Goal: Task Accomplishment & Management: Manage account settings

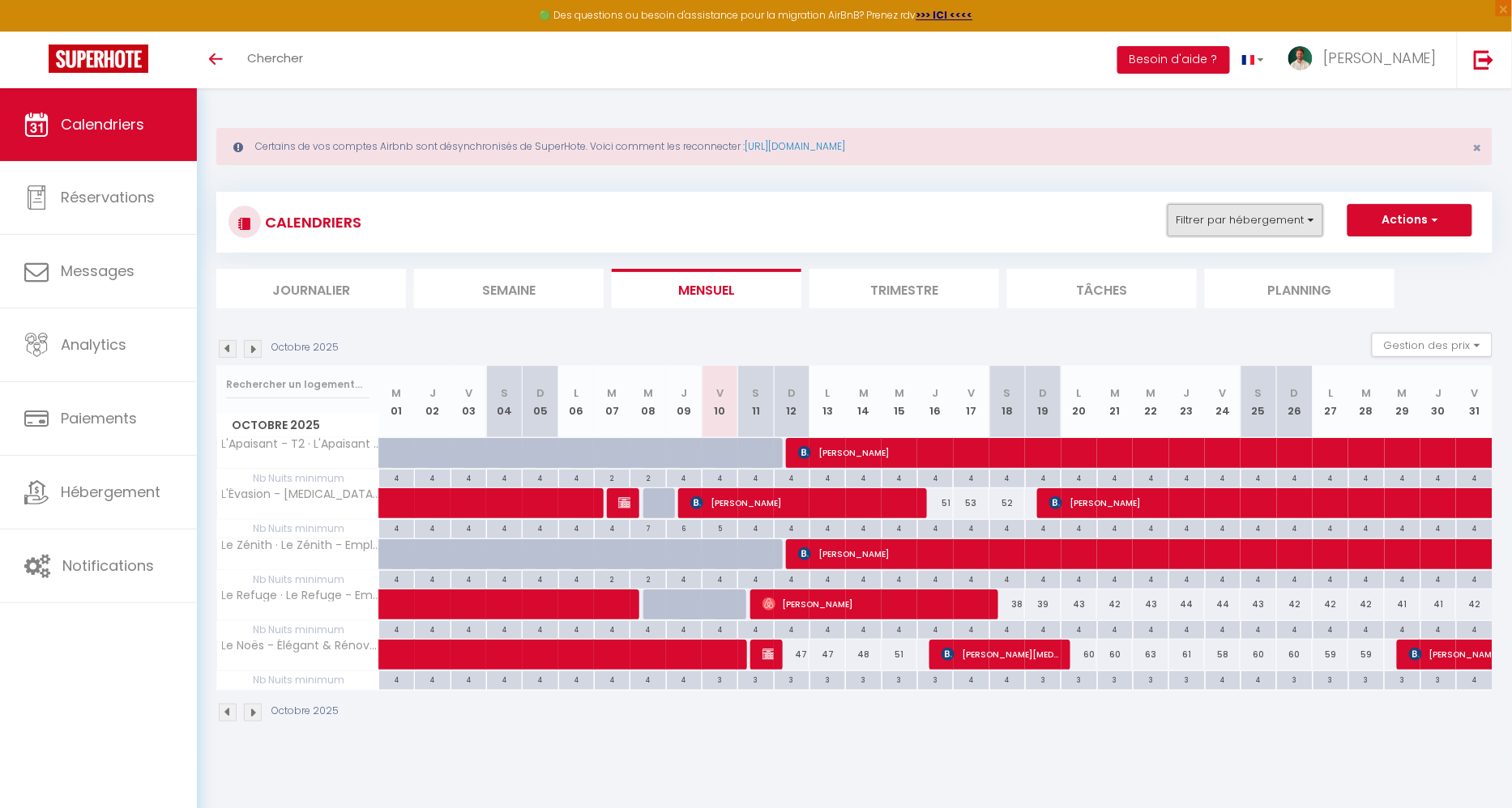
click at [1240, 208] on button "Filtrer par hébergement" at bounding box center [1246, 220] width 156 height 33
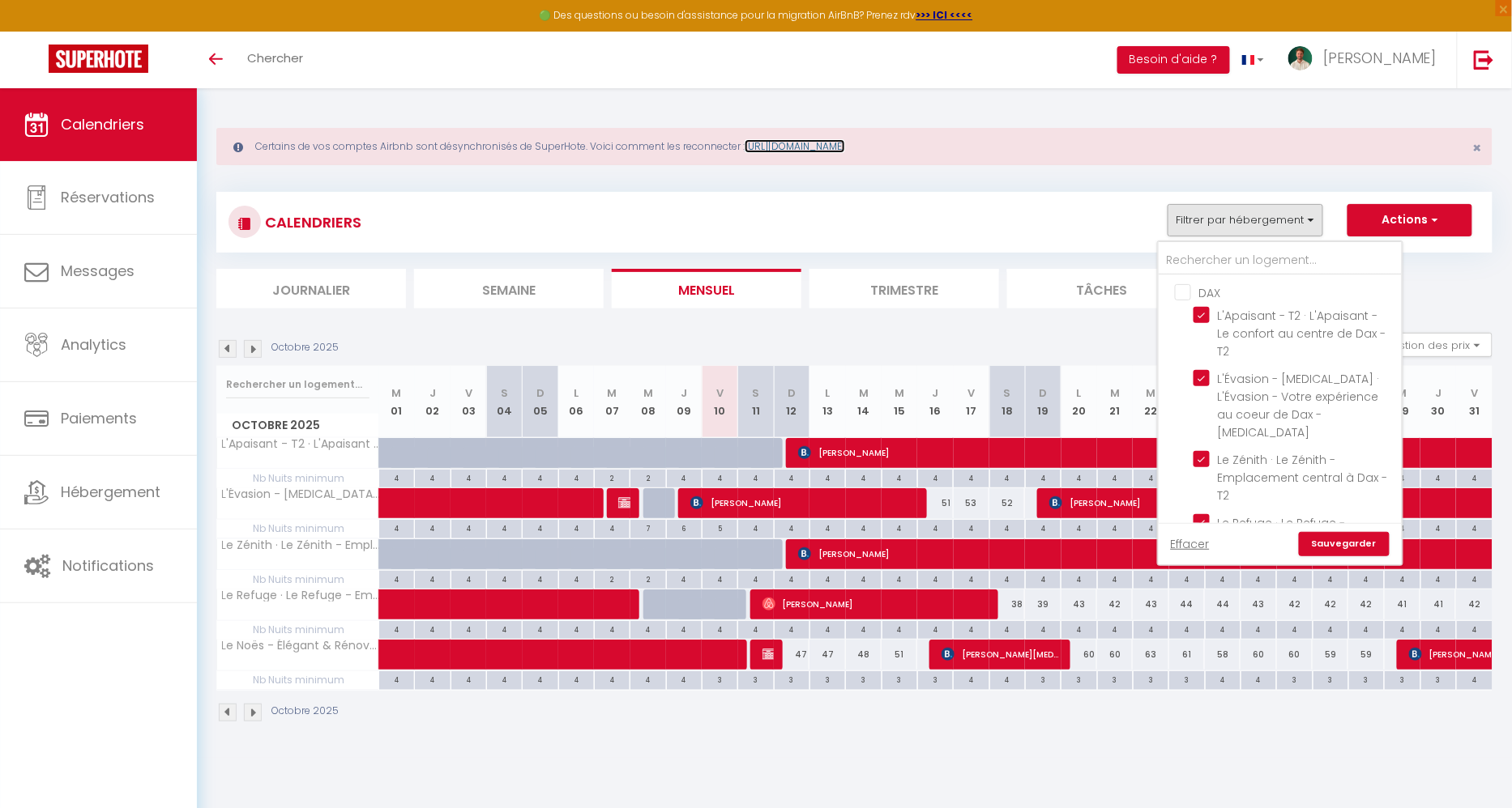
click at [845, 145] on link "[URL][DOMAIN_NAME]" at bounding box center [794, 146] width 100 height 14
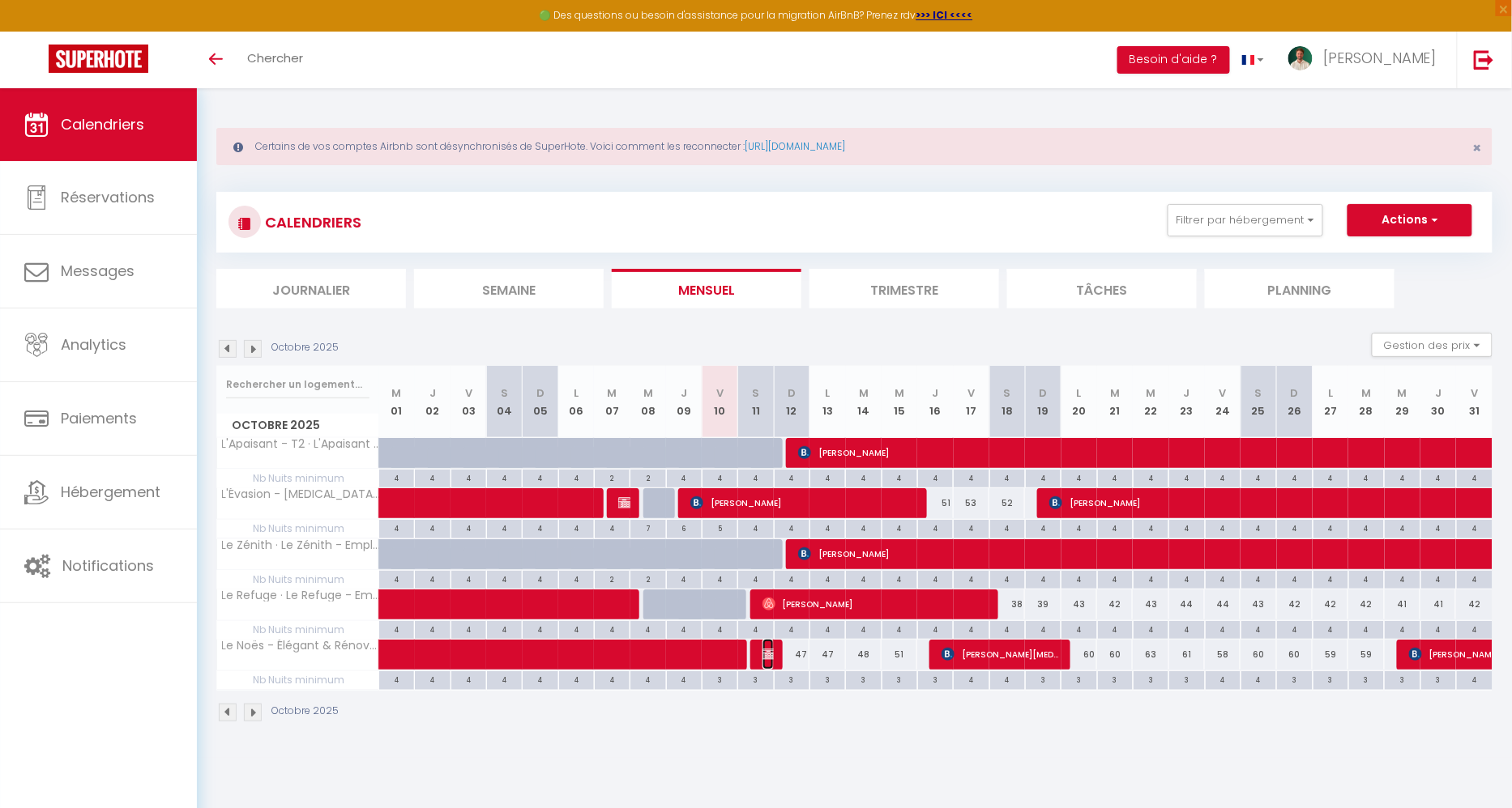
click at [771, 656] on img at bounding box center [769, 654] width 13 height 13
select select "KO"
select select "0"
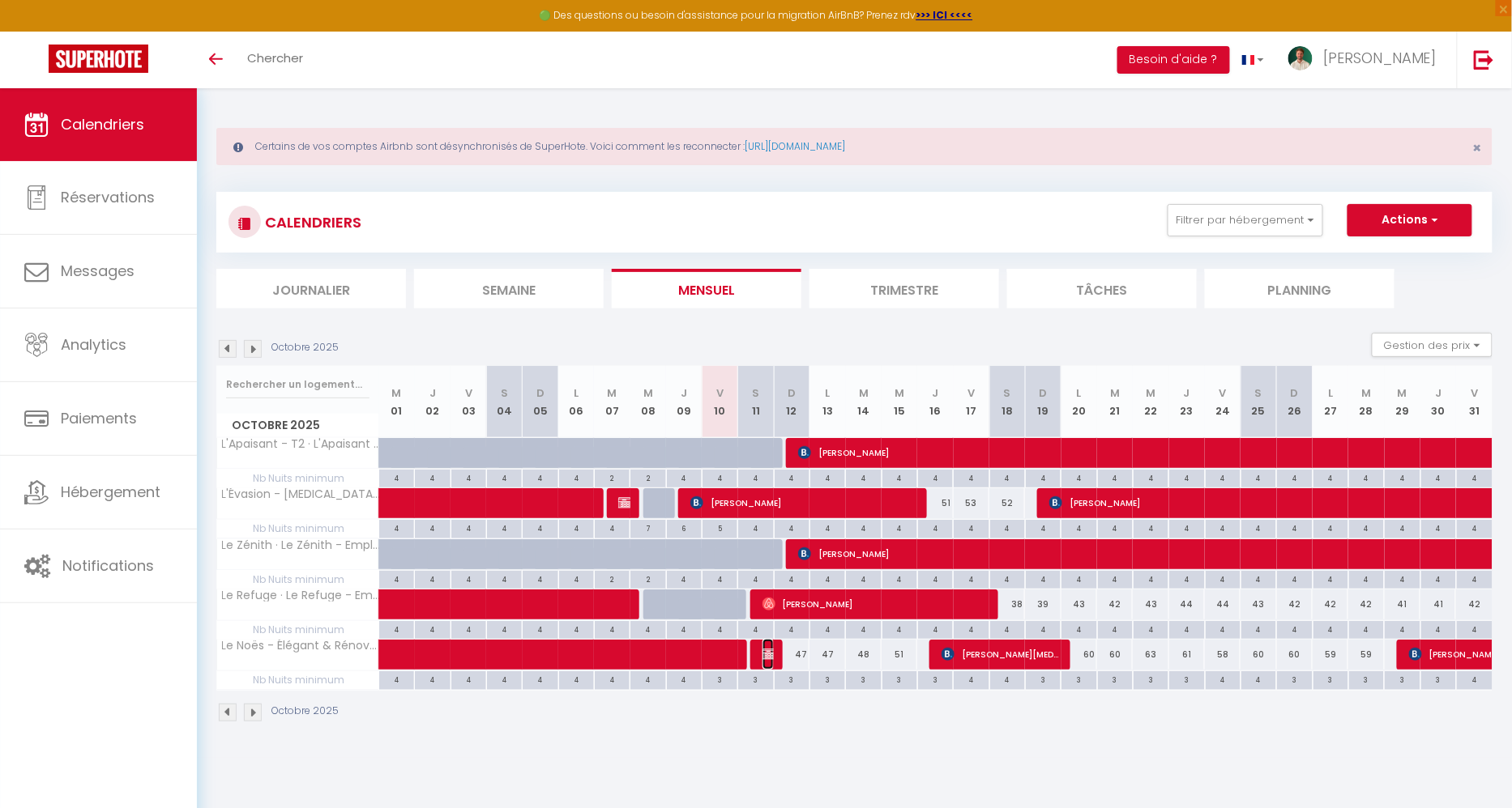
select select "1"
select select
select select "42899"
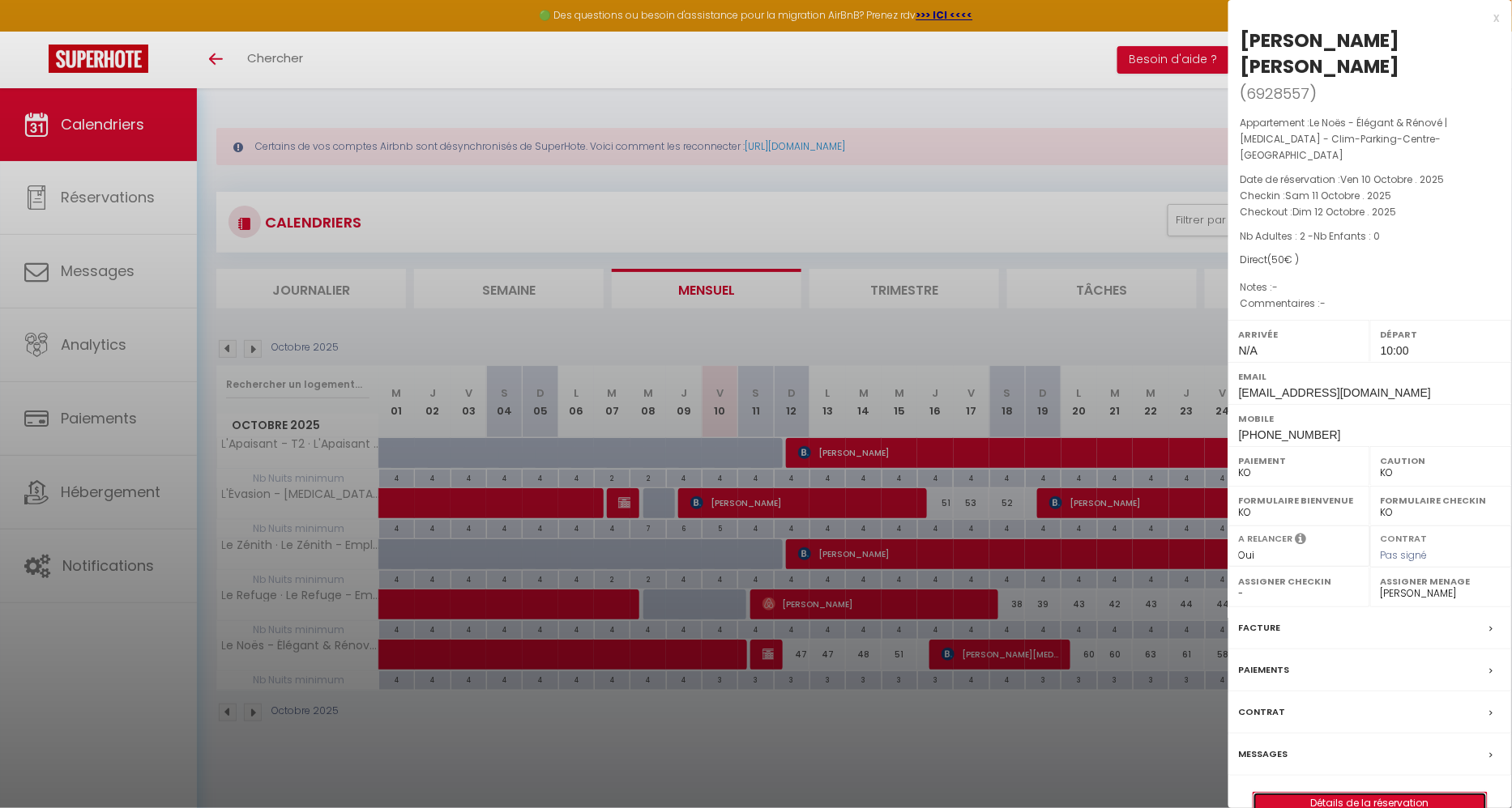
click at [1332, 793] on link "Détails de la réservation" at bounding box center [1370, 803] width 233 height 21
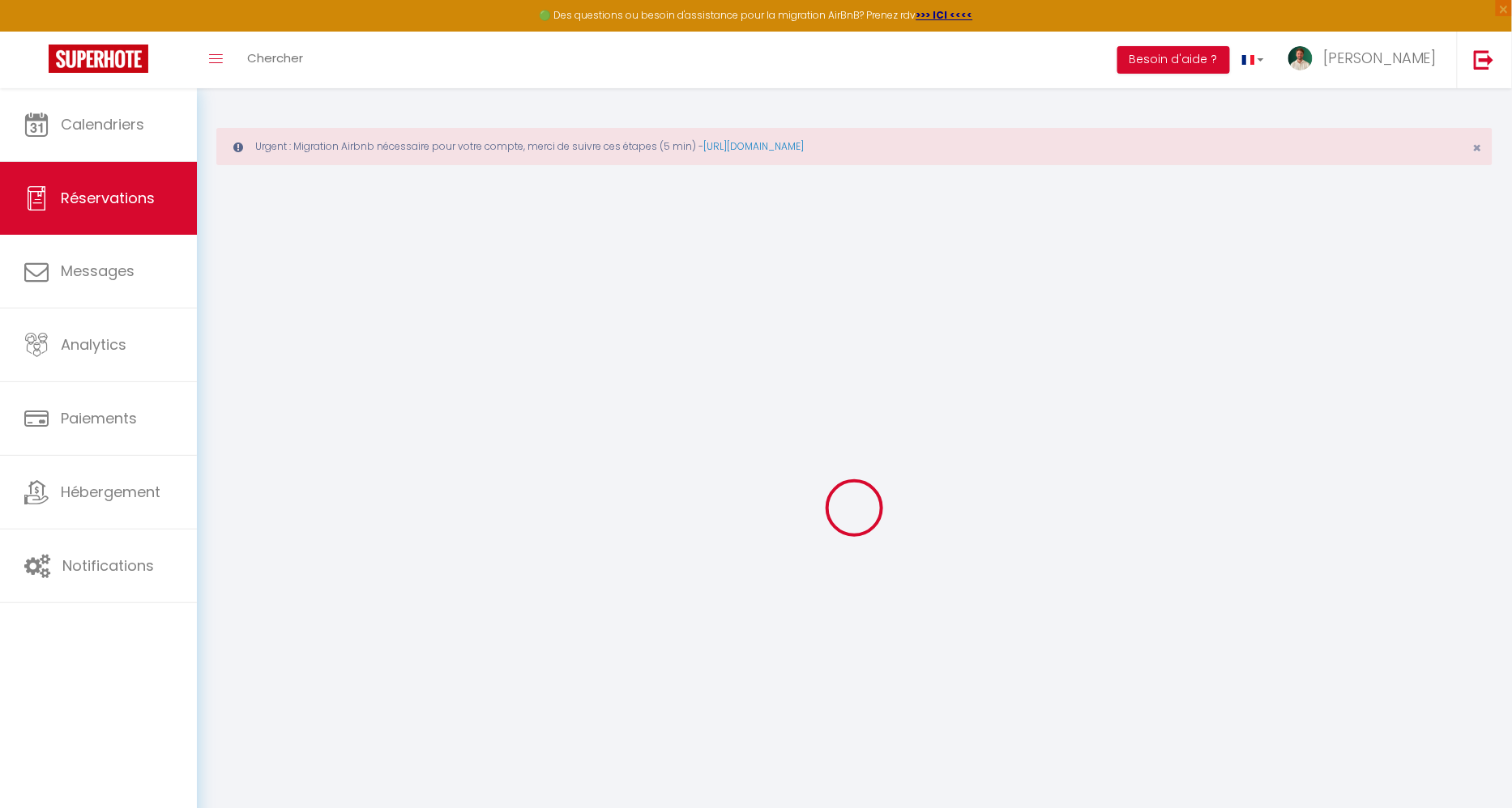
select select
checkbox input "false"
select select
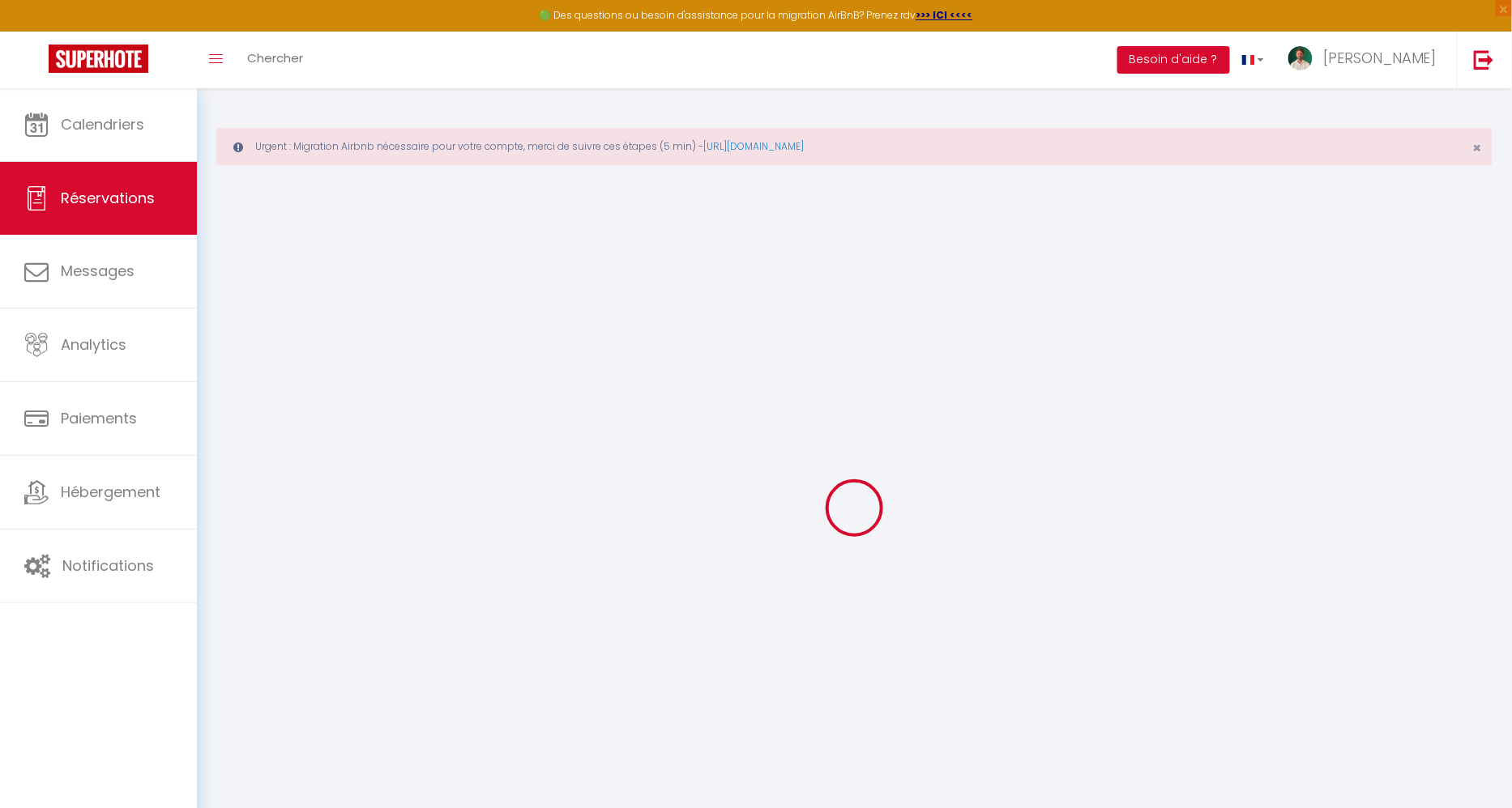
checkbox input "false"
select select
checkbox input "false"
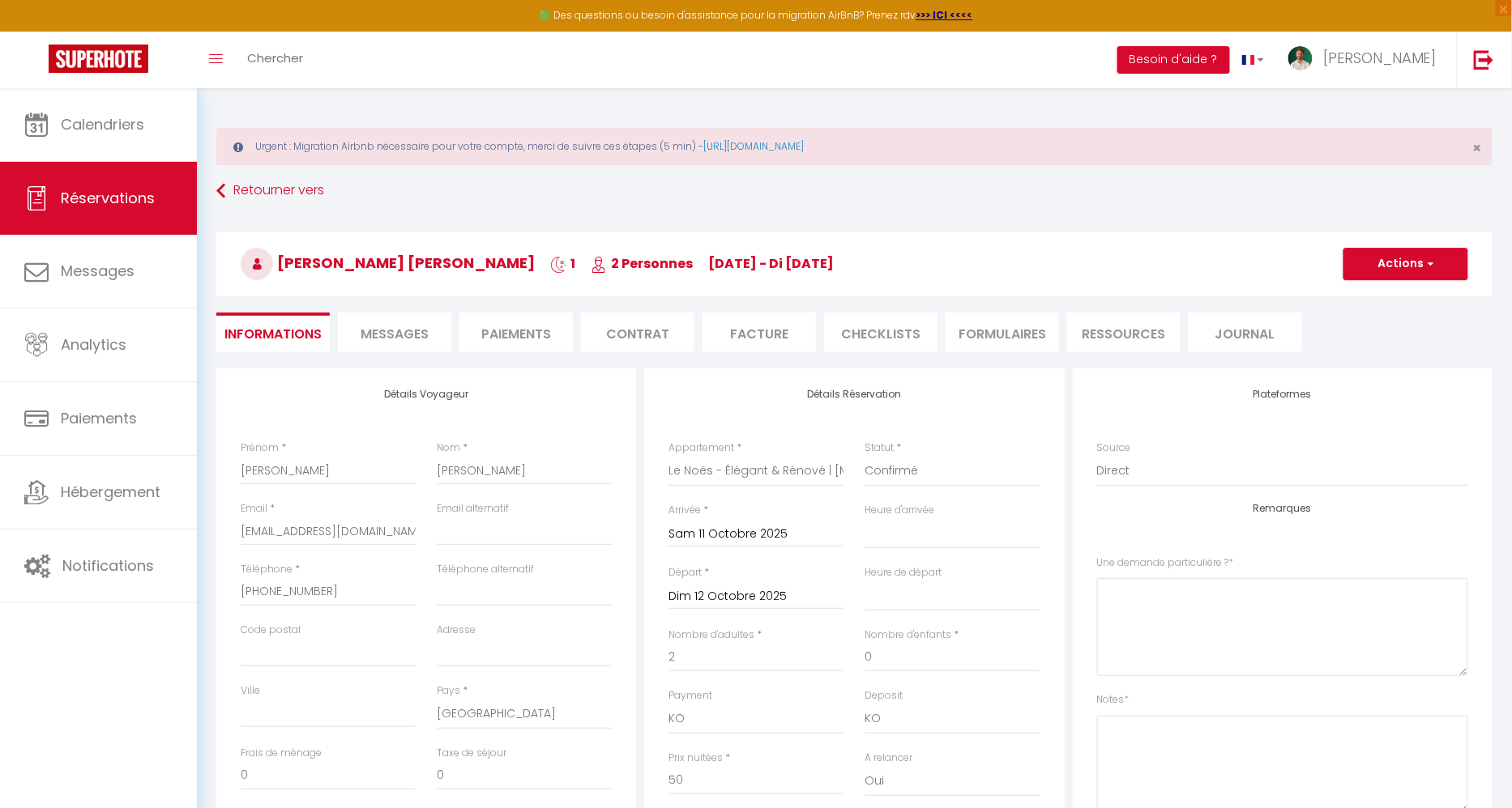
select select
checkbox input "false"
select select
select select "10:00"
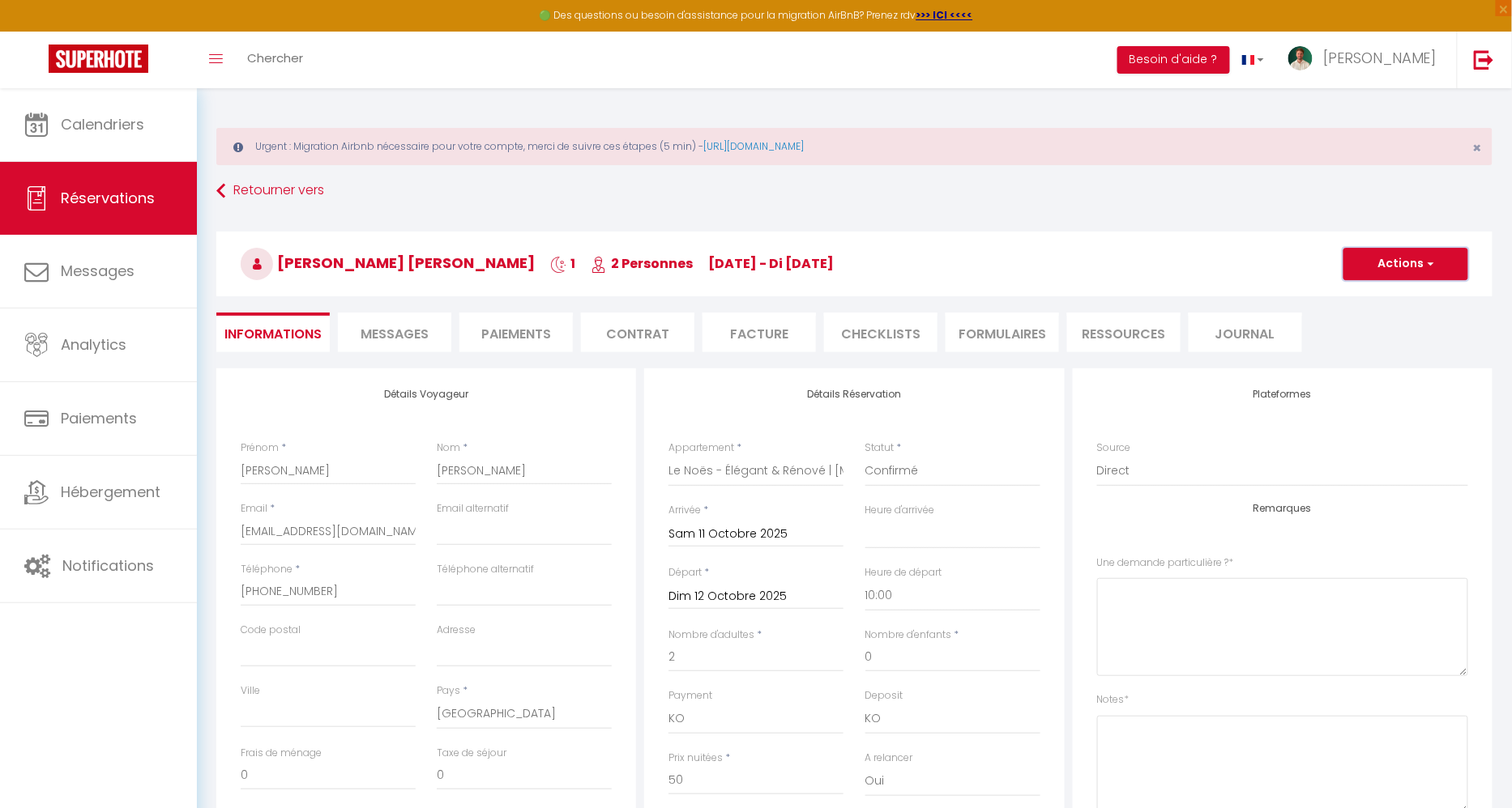
click at [1404, 260] on button "Actions" at bounding box center [1406, 264] width 125 height 33
click at [1372, 340] on link "Supprimer" at bounding box center [1389, 342] width 128 height 21
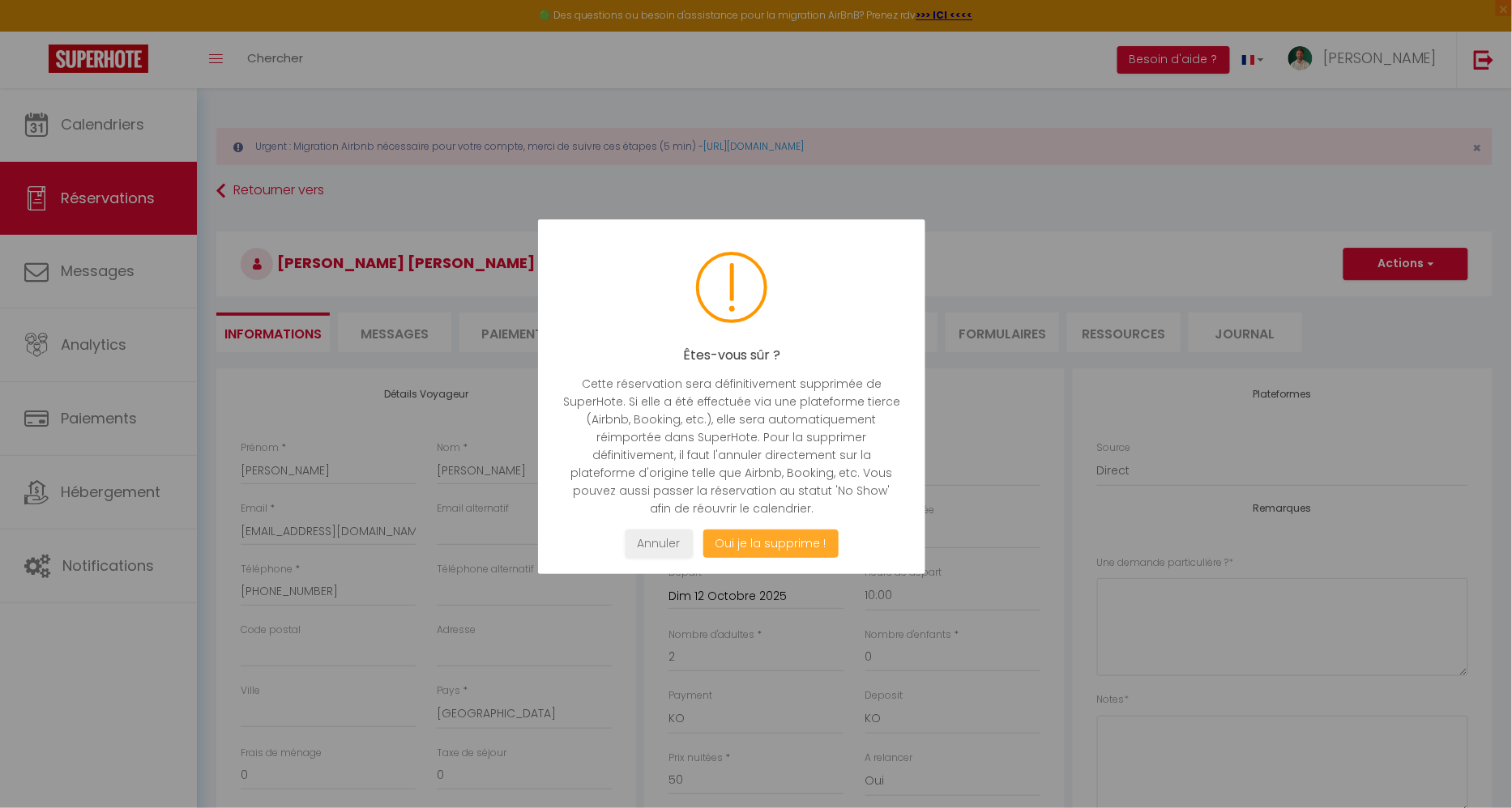
click at [768, 538] on button "Oui je la supprime !" at bounding box center [771, 544] width 135 height 28
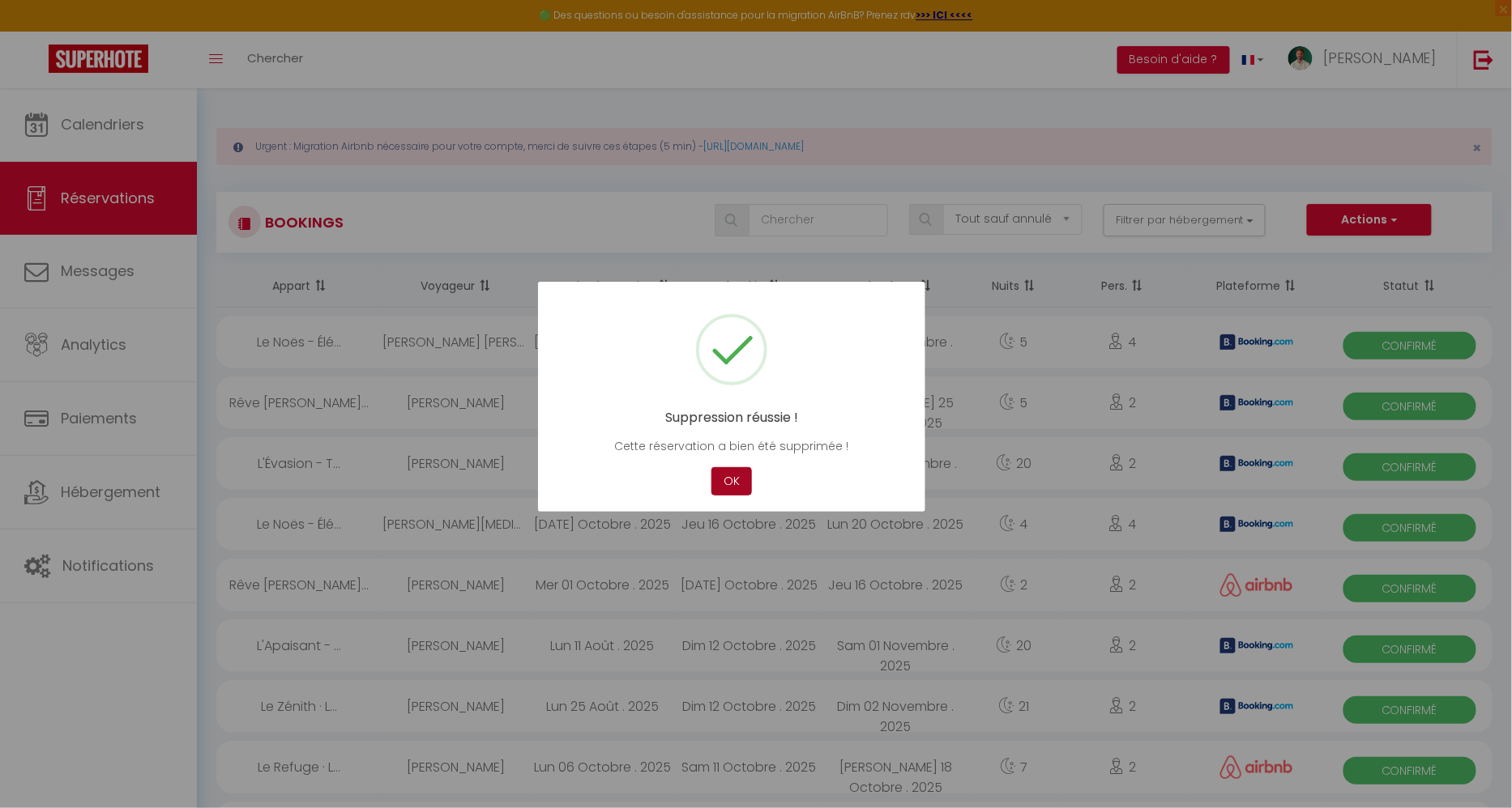
click at [741, 486] on button "OK" at bounding box center [732, 481] width 40 height 28
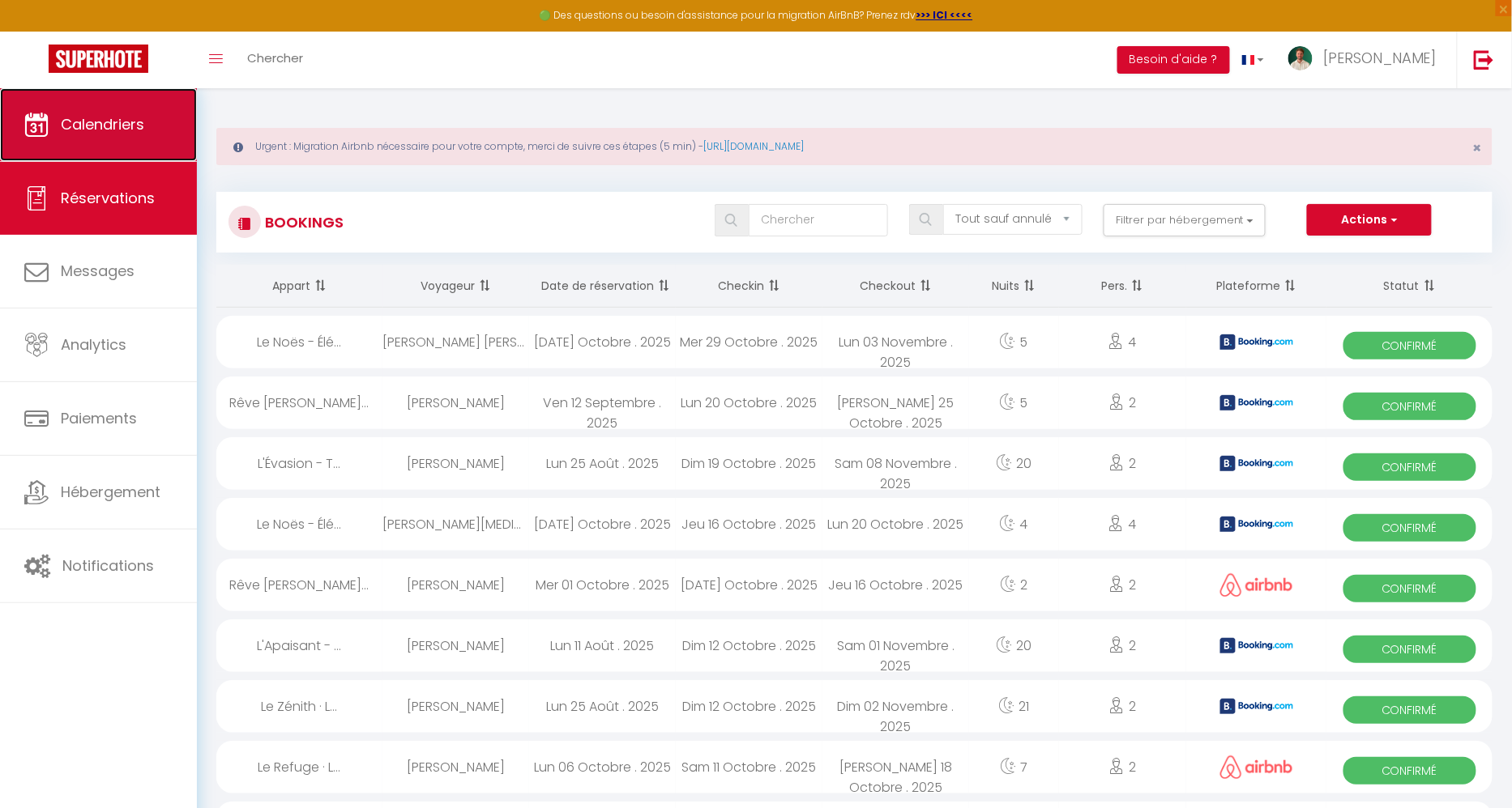
click at [79, 93] on link "Calendriers" at bounding box center [98, 125] width 197 height 73
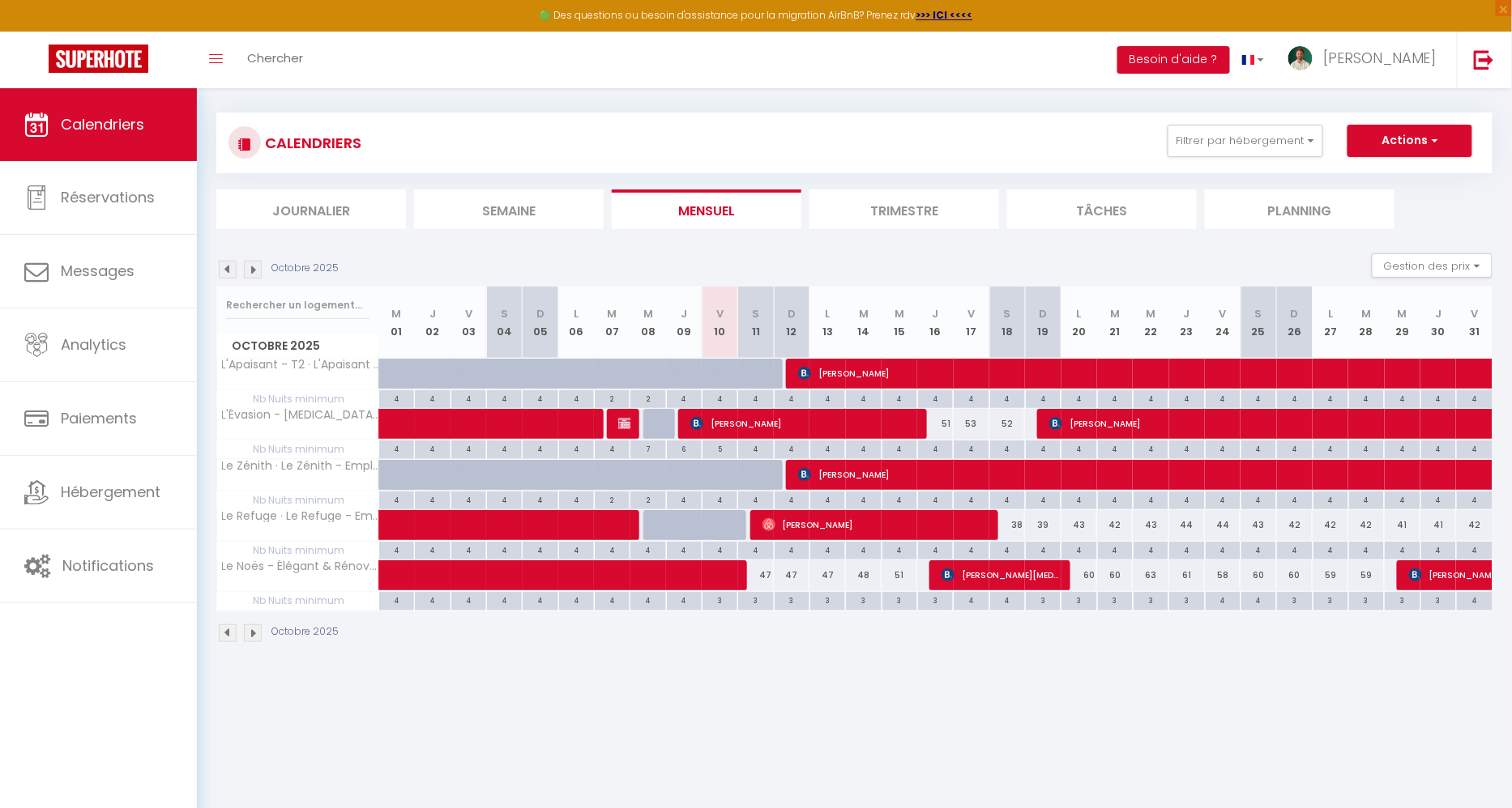
scroll to position [87, 0]
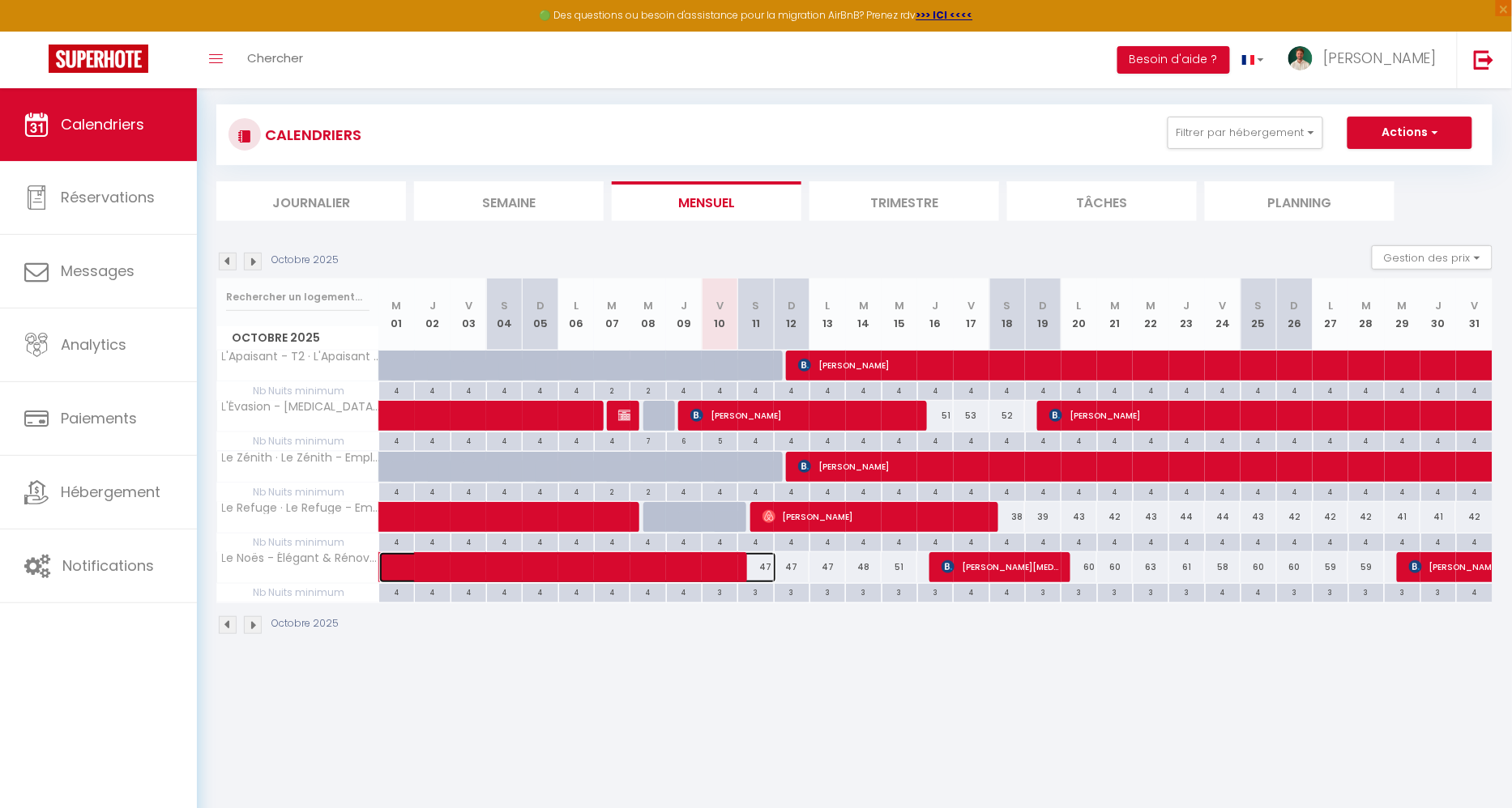
click at [538, 556] on span at bounding box center [590, 567] width 373 height 31
select select "OK"
select select "0"
select select "1"
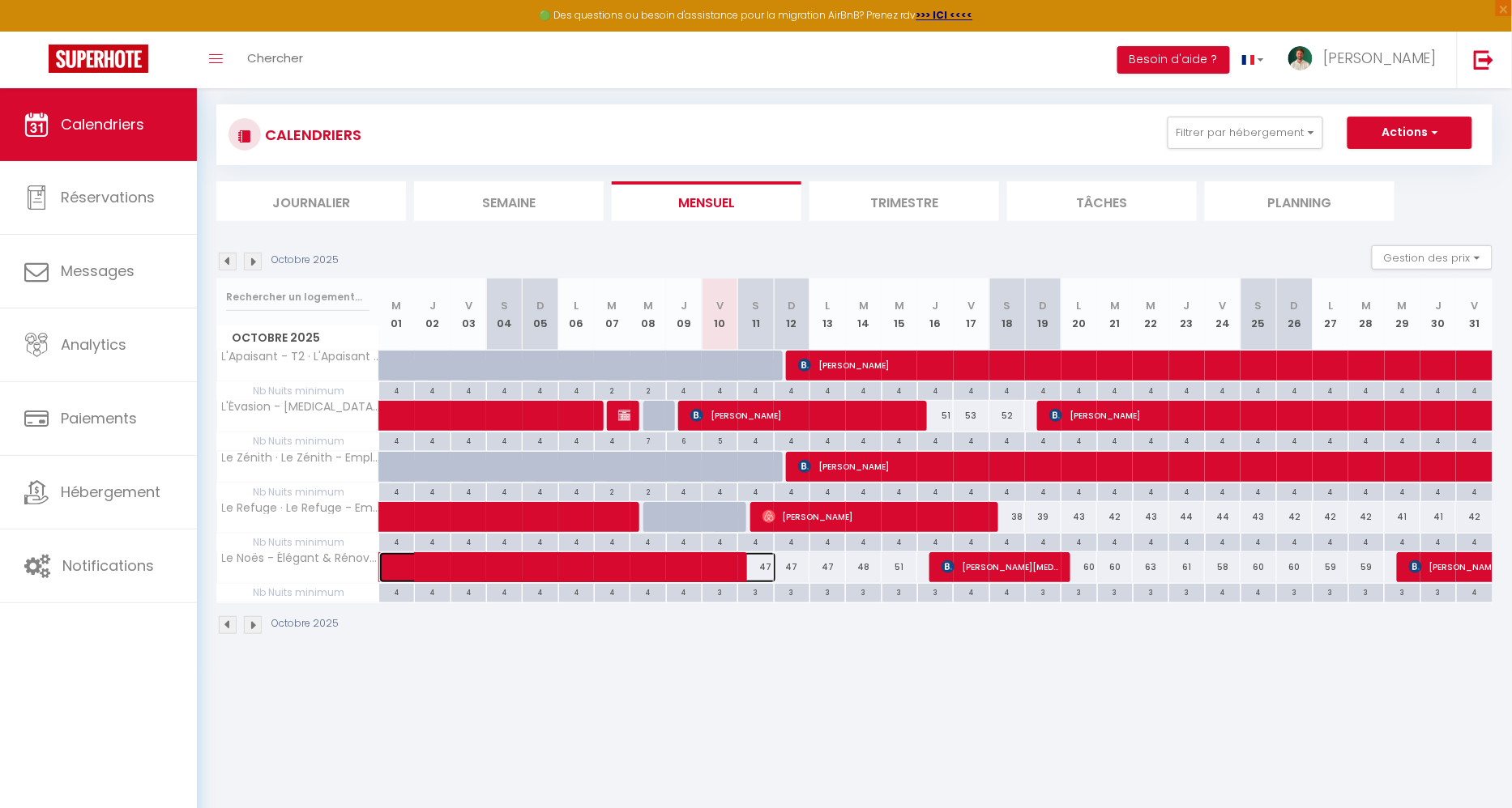
select select "1"
select select
select select "42899"
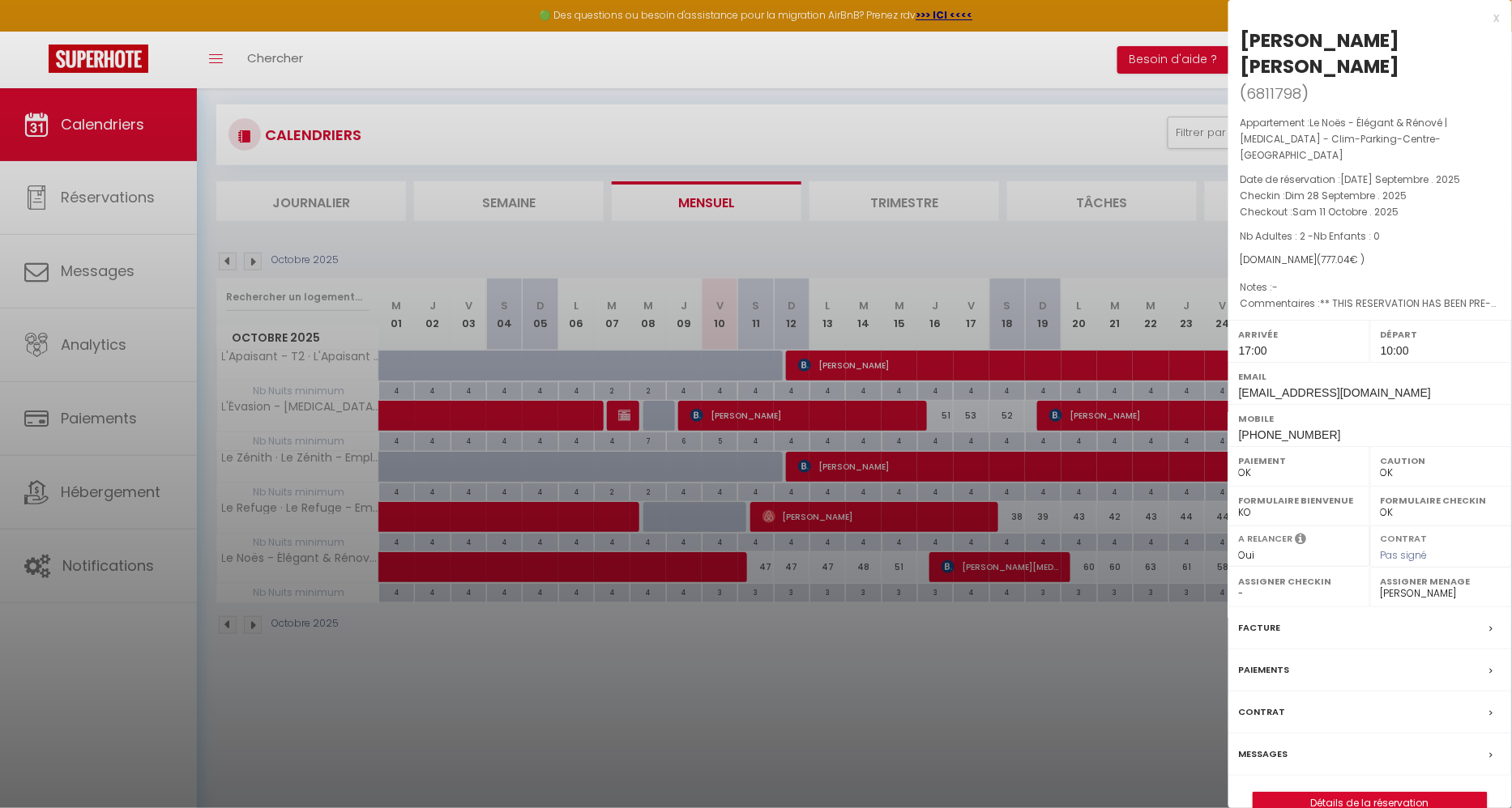
click at [1044, 732] on div at bounding box center [756, 404] width 1512 height 808
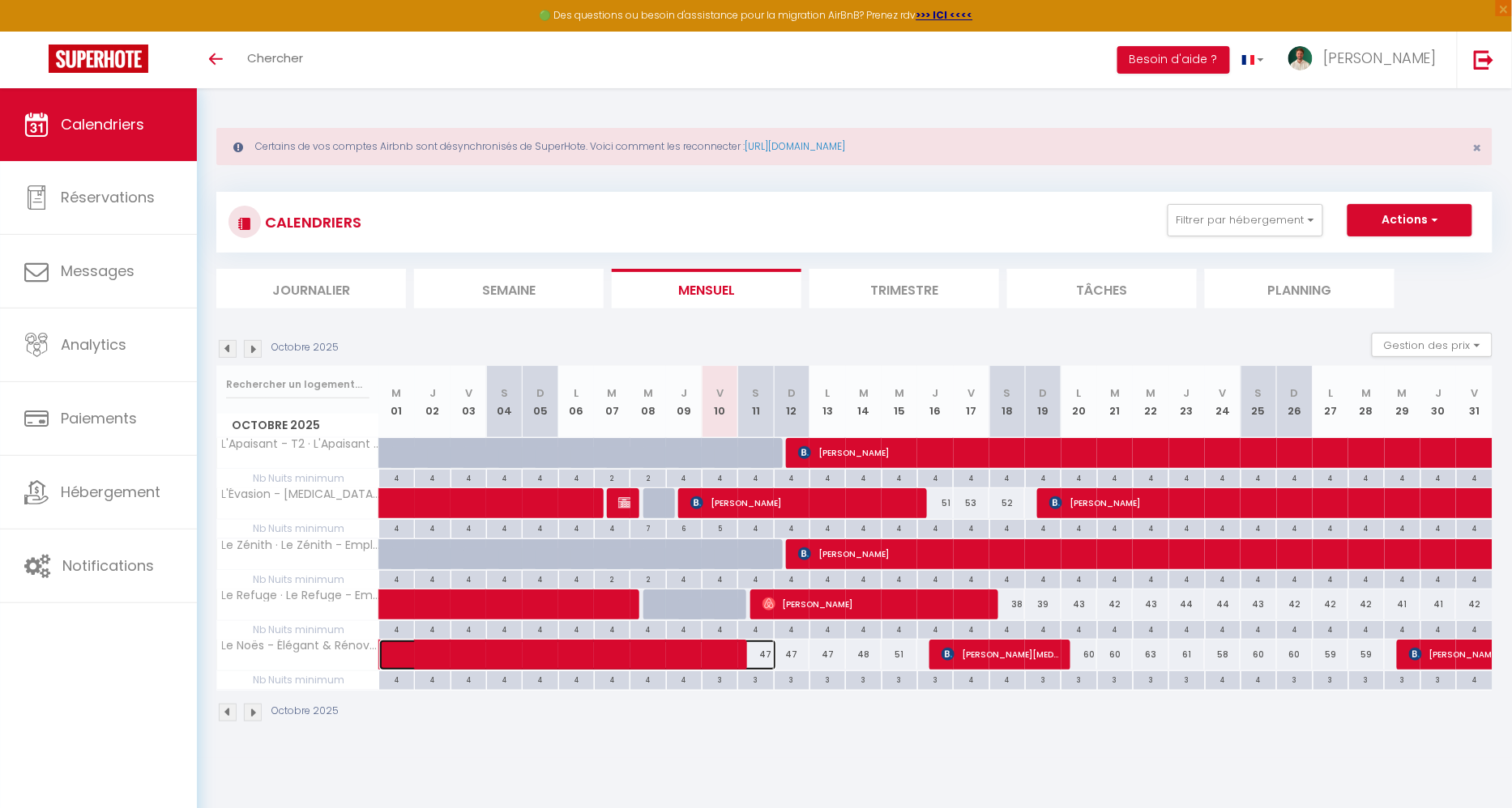
click at [589, 643] on span at bounding box center [590, 655] width 373 height 31
select select "OK"
select select "0"
select select "1"
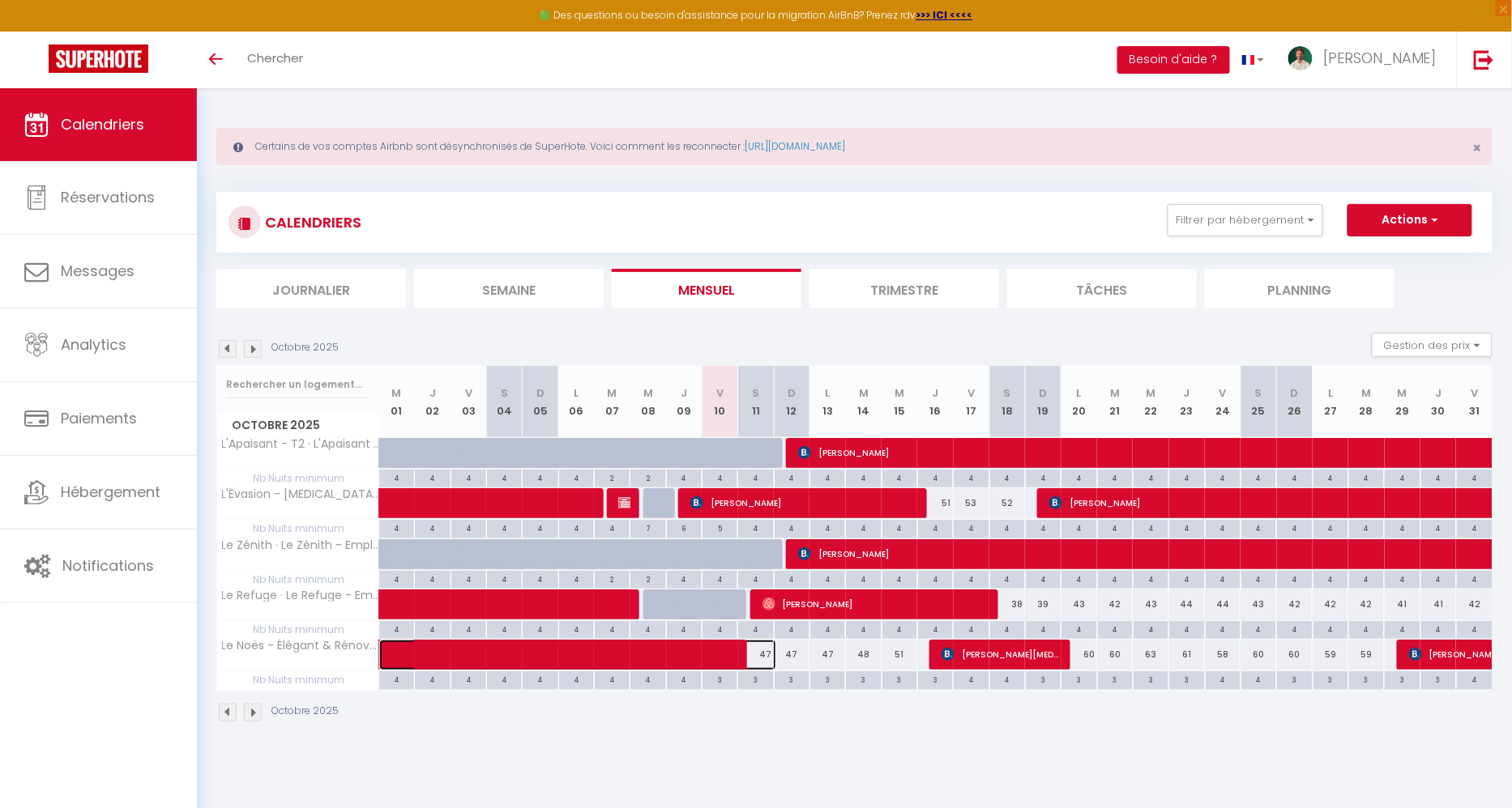
select select "1"
select select
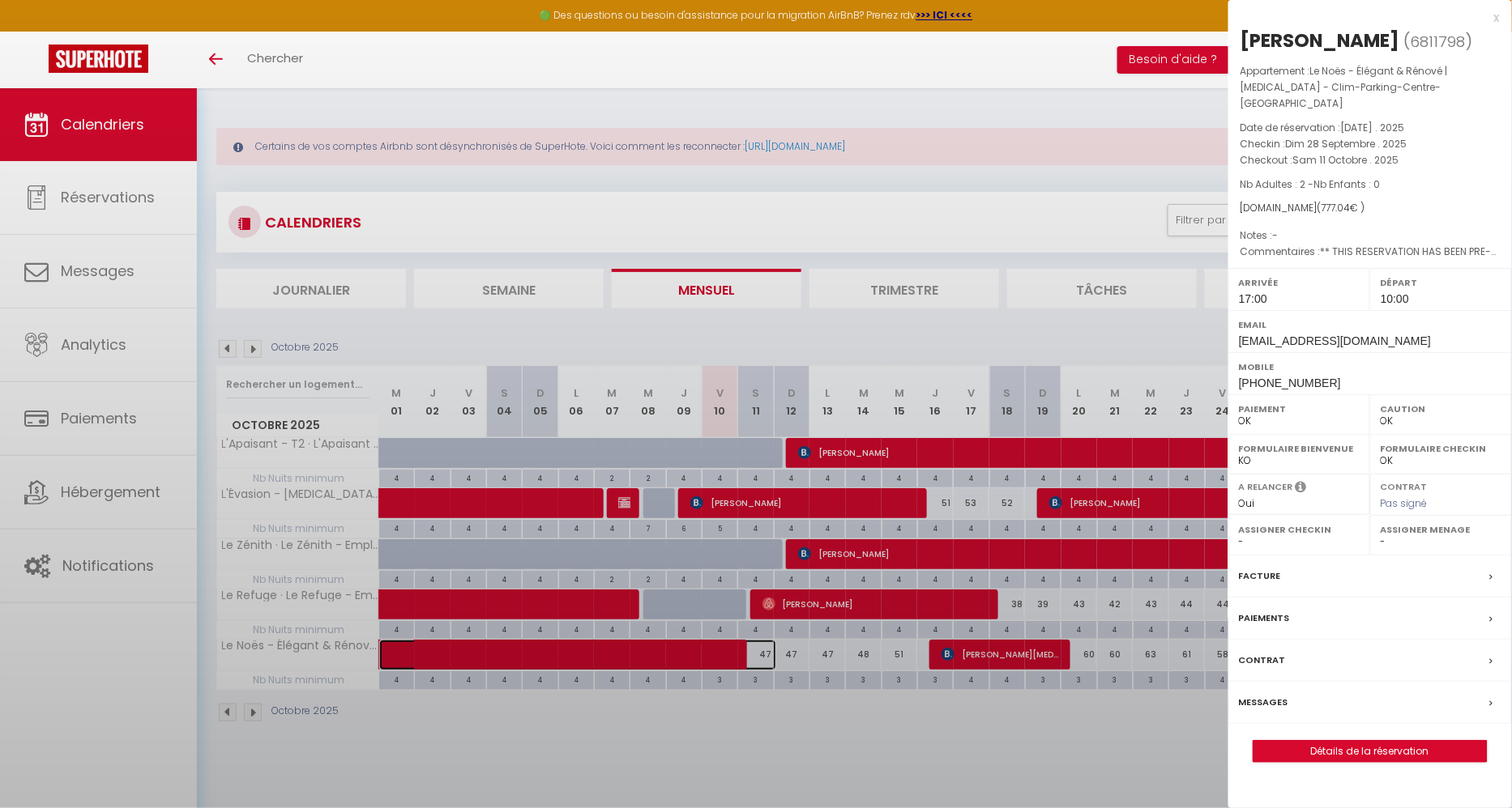
select select "42899"
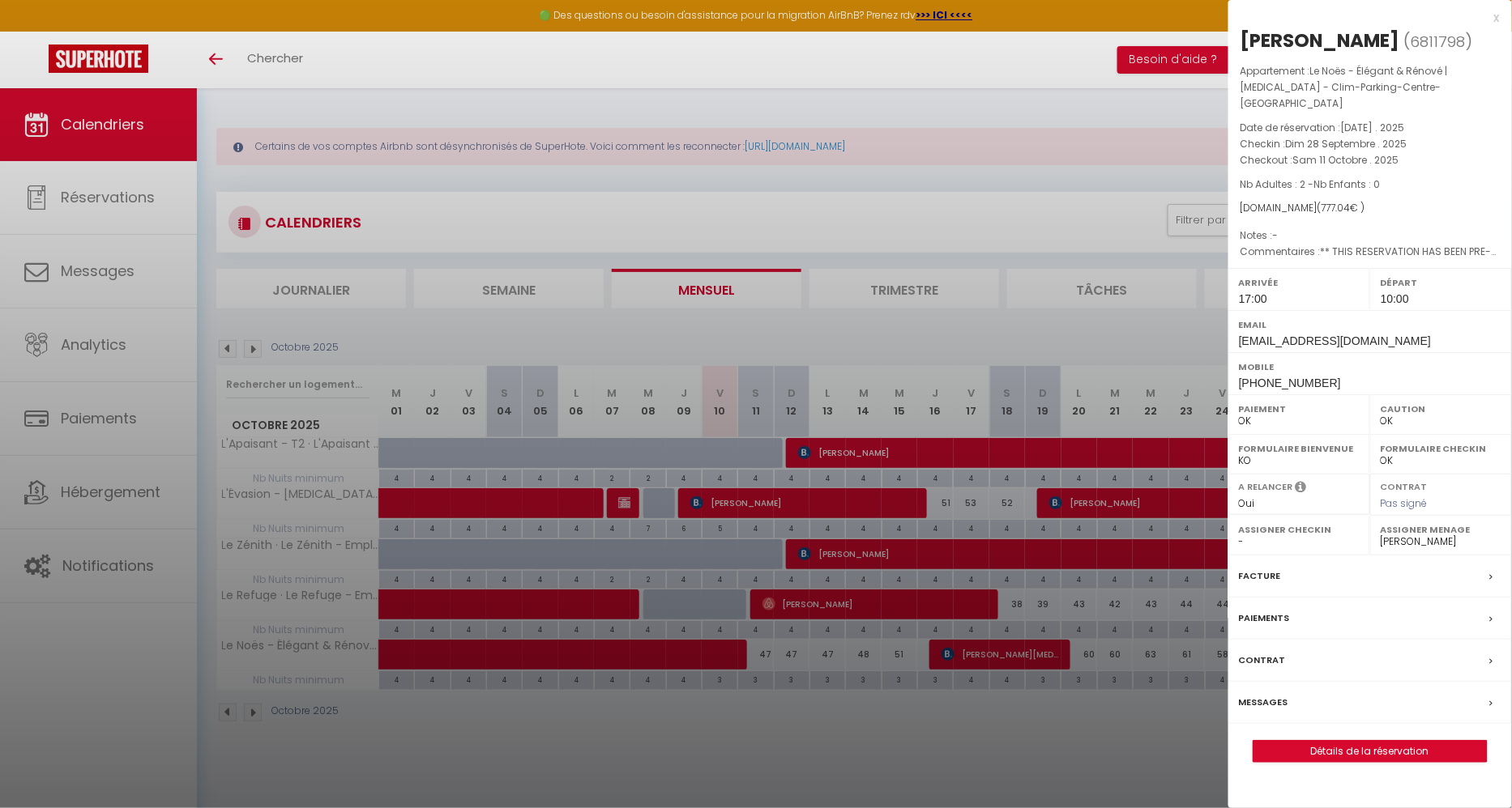
click at [1263, 700] on label "Messages" at bounding box center [1264, 702] width 50 height 17
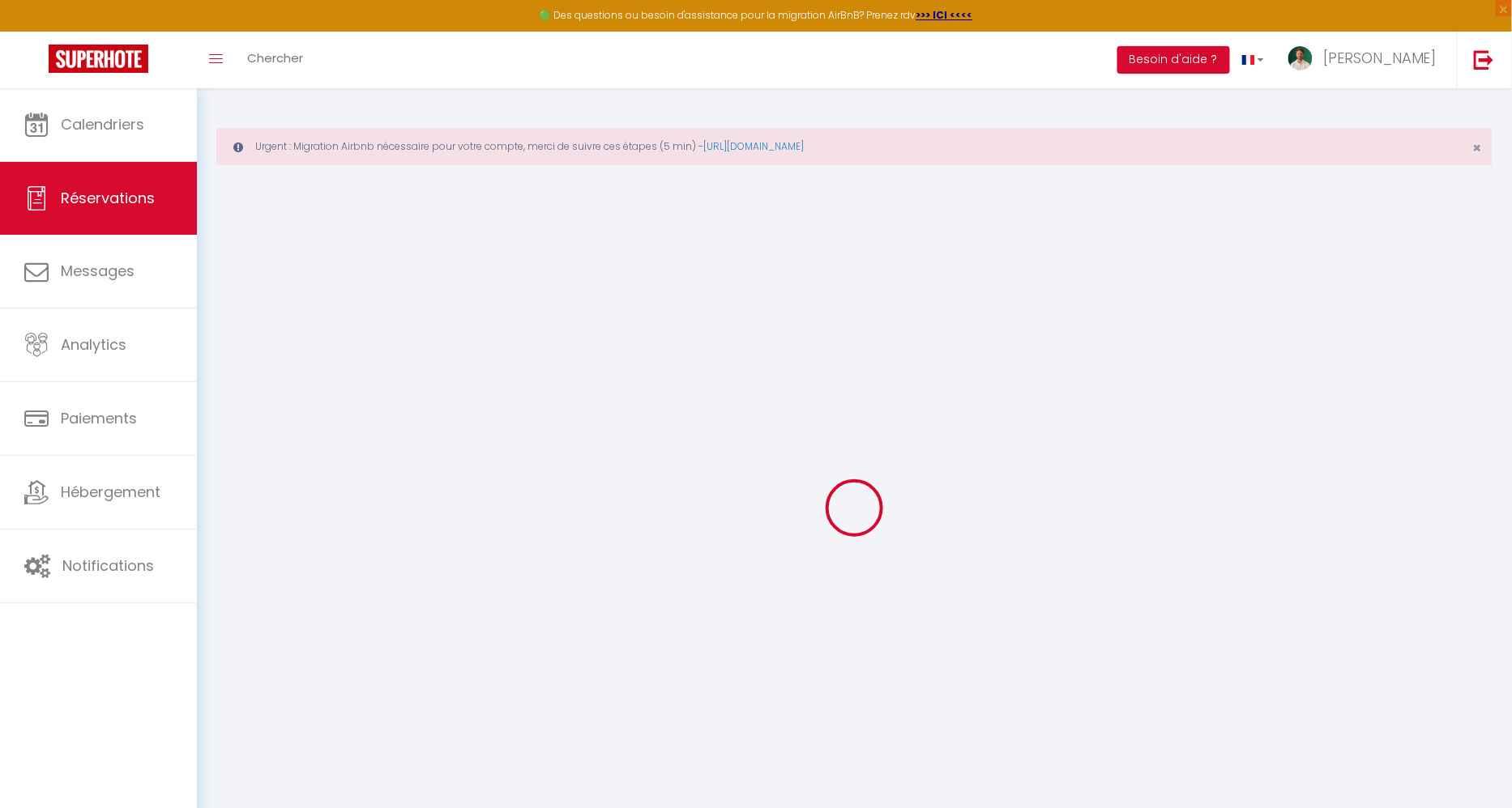
select select
checkbox input "false"
select select
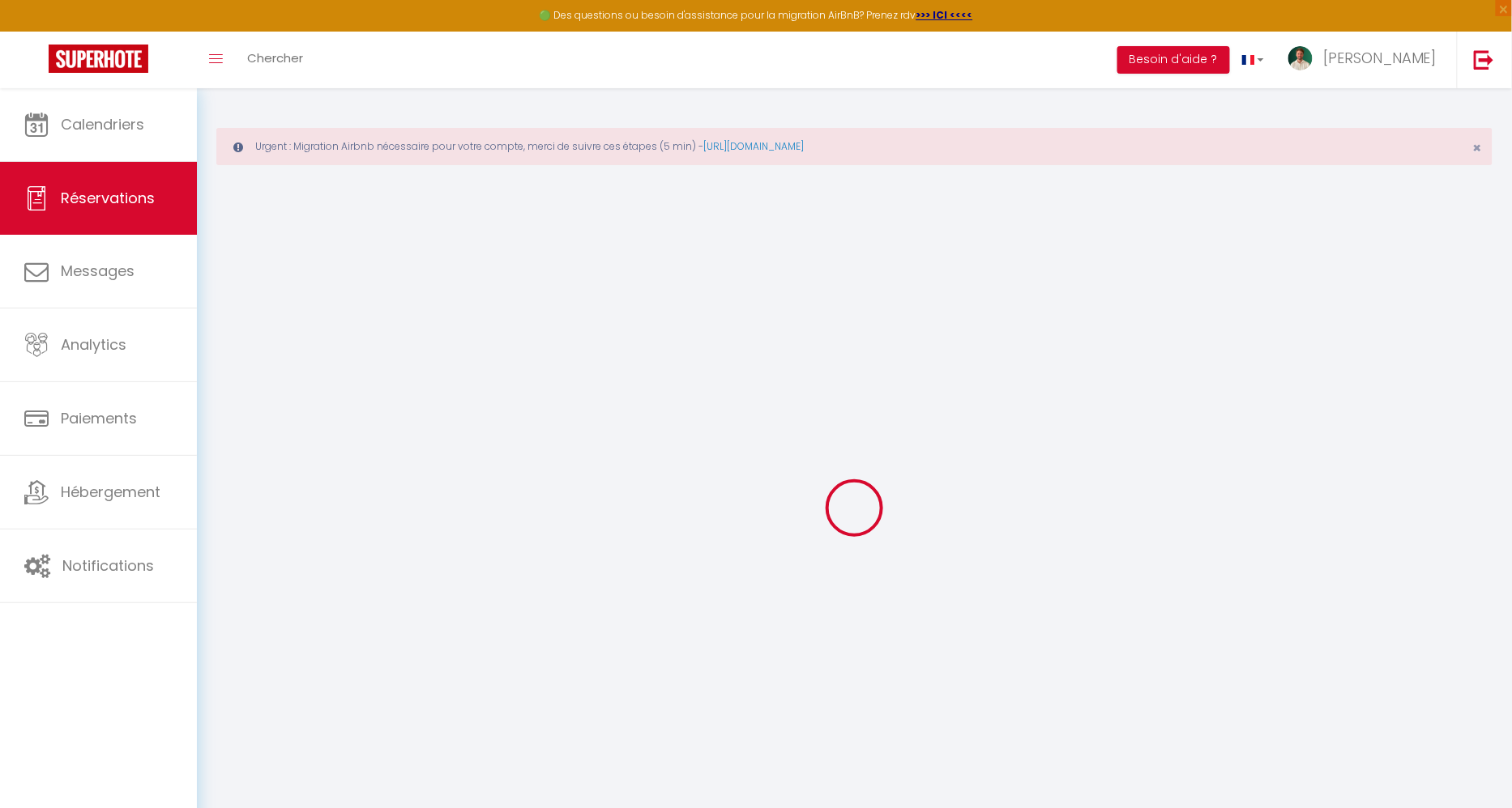
checkbox input "false"
type \?0 "** THIS RESERVATION HAS BEEN PRE-PAID ** BOOKING NOTE : Payment charge is EUR 1…"
select select
checkbox input "false"
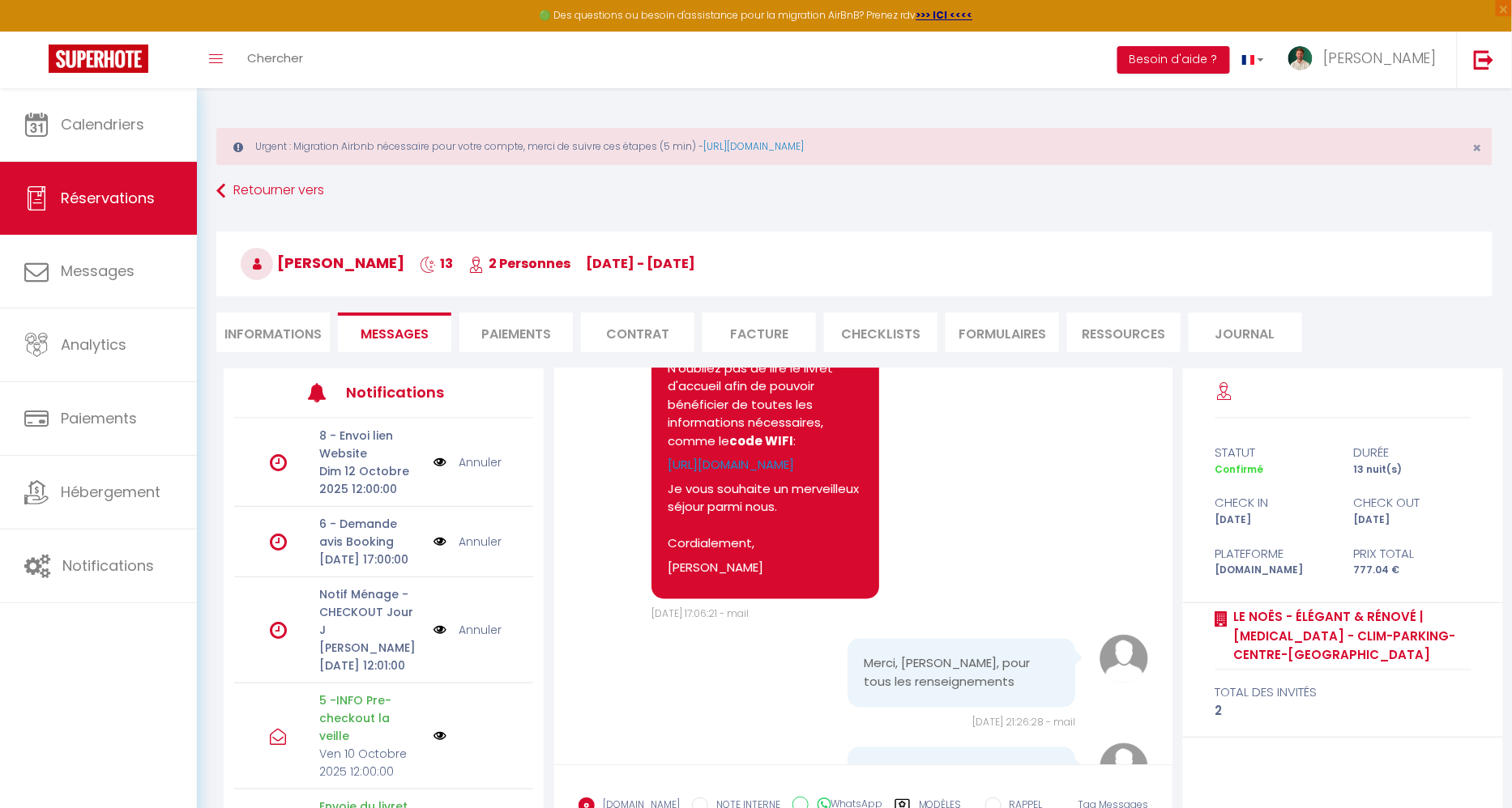
scroll to position [5684, 0]
drag, startPoint x: 769, startPoint y: 537, endPoint x: 952, endPoint y: 539, distance: 183.0
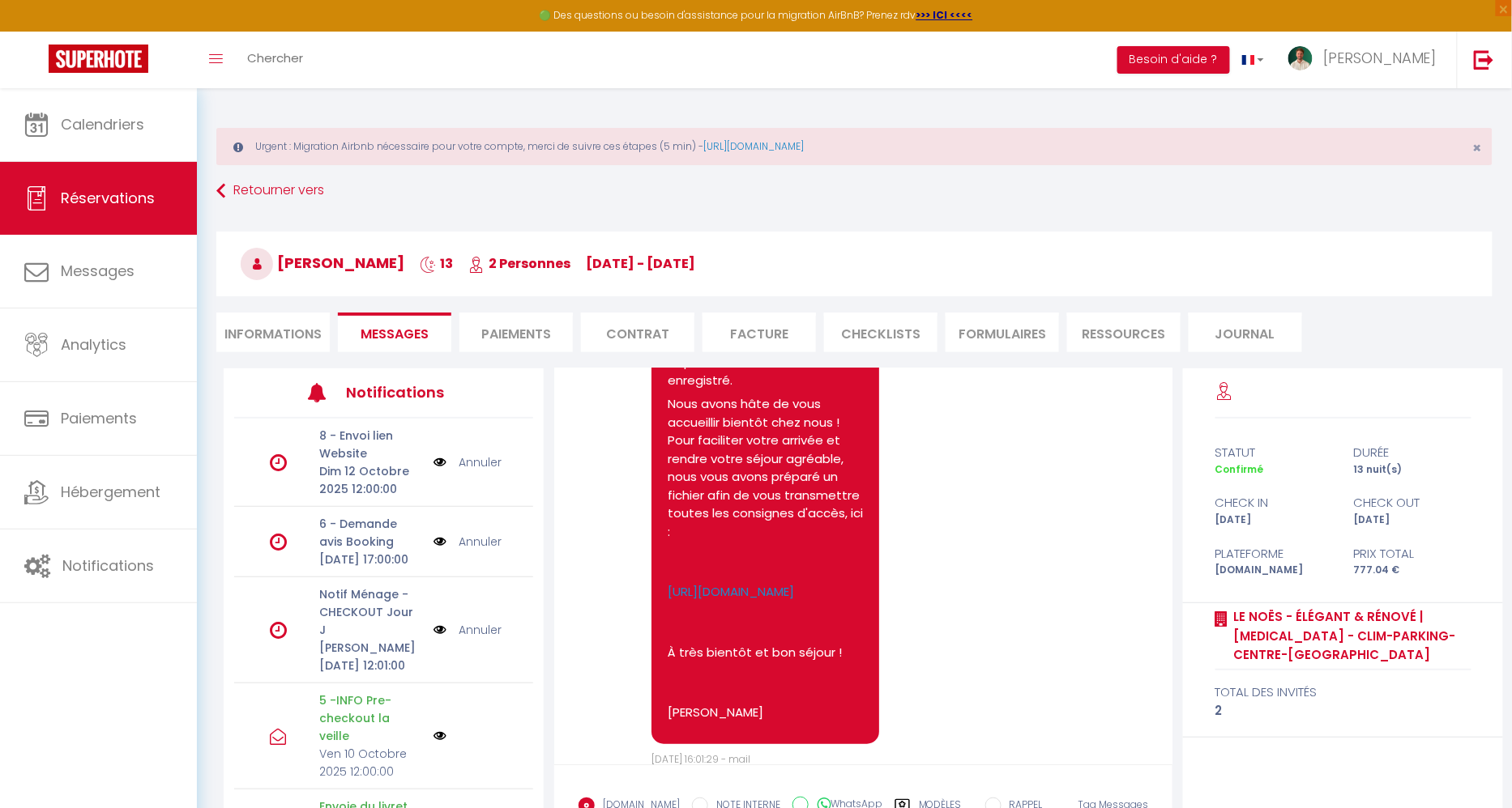
scroll to position [4916, 0]
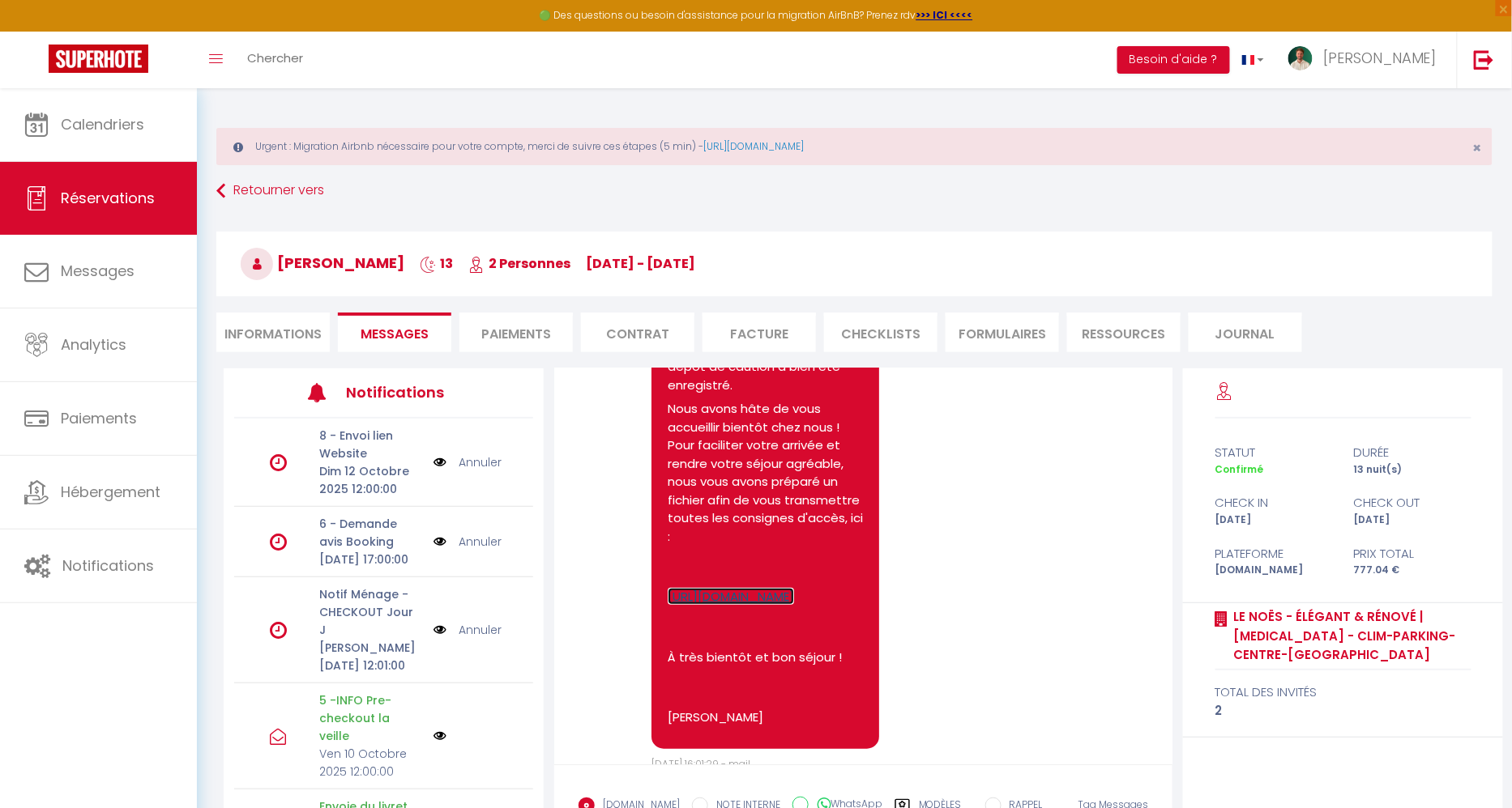
click at [721, 588] on link "https://www.canva.com/design/DAGgmzhKDLQ/j-9zW235nfPtyXXLM8GLXA/view?utm_conten…" at bounding box center [731, 596] width 126 height 17
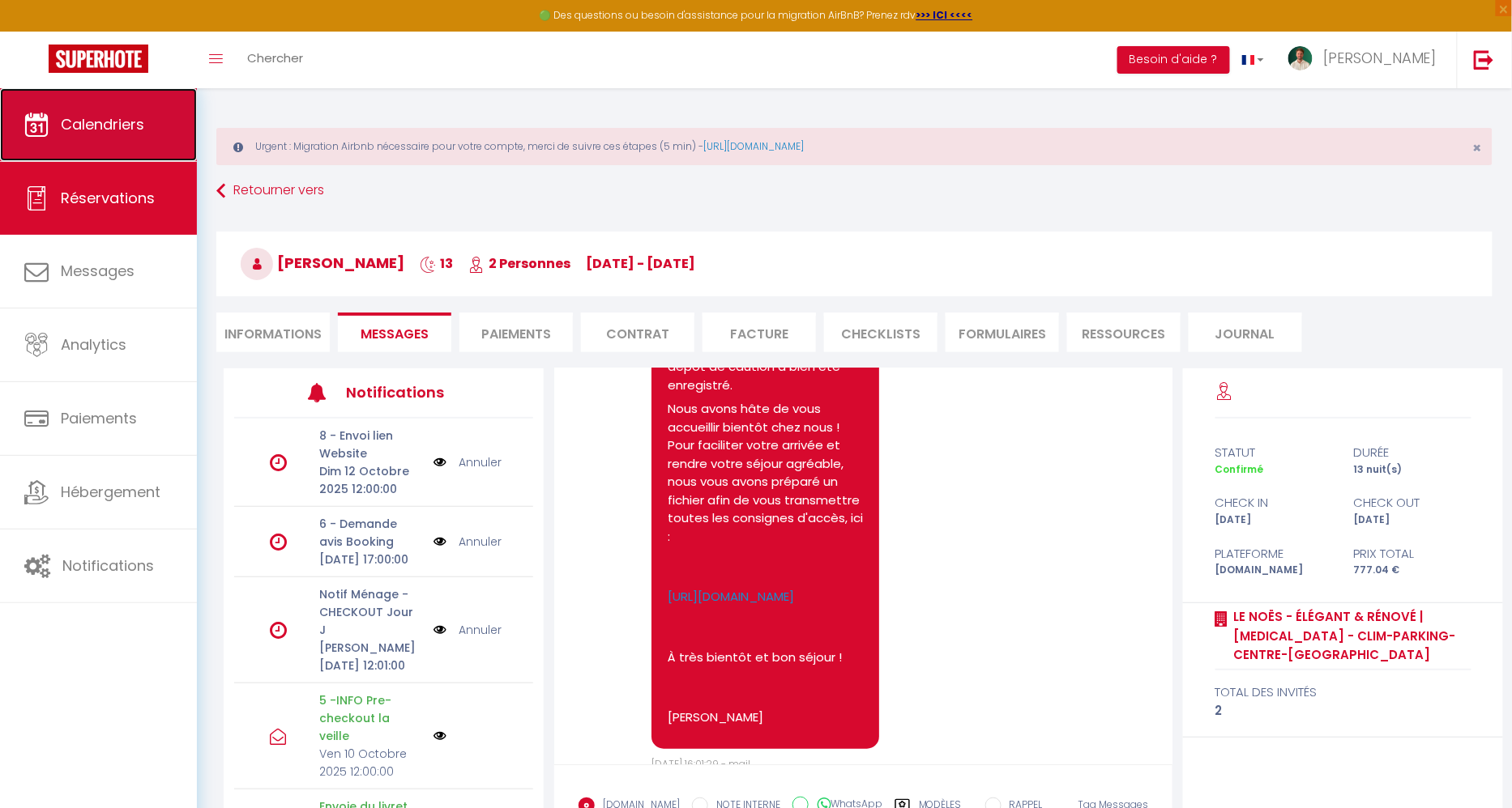
click at [134, 137] on link "Calendriers" at bounding box center [98, 125] width 197 height 73
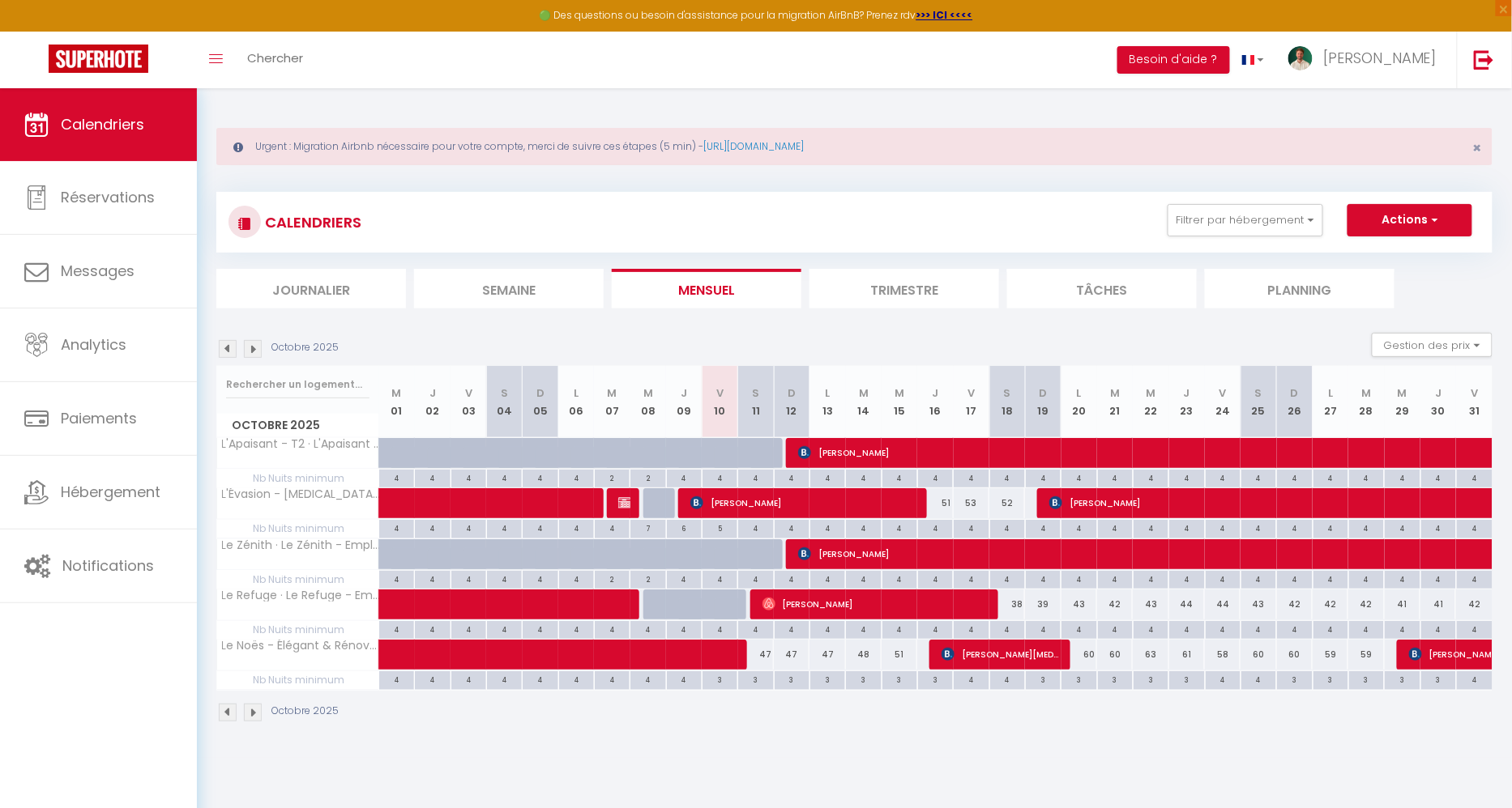
click at [259, 345] on img at bounding box center [252, 348] width 18 height 18
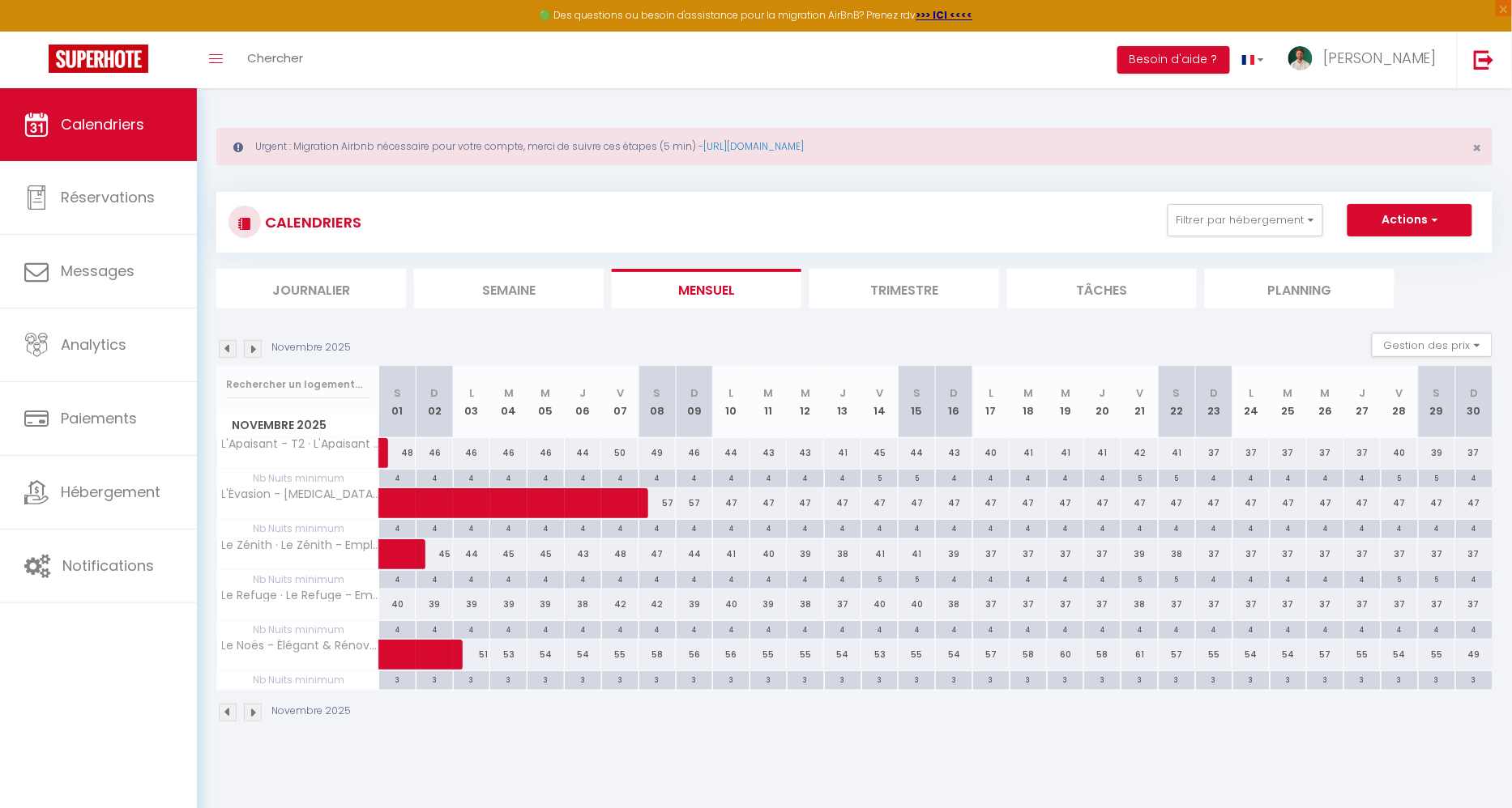
click at [256, 345] on img at bounding box center [252, 348] width 18 height 18
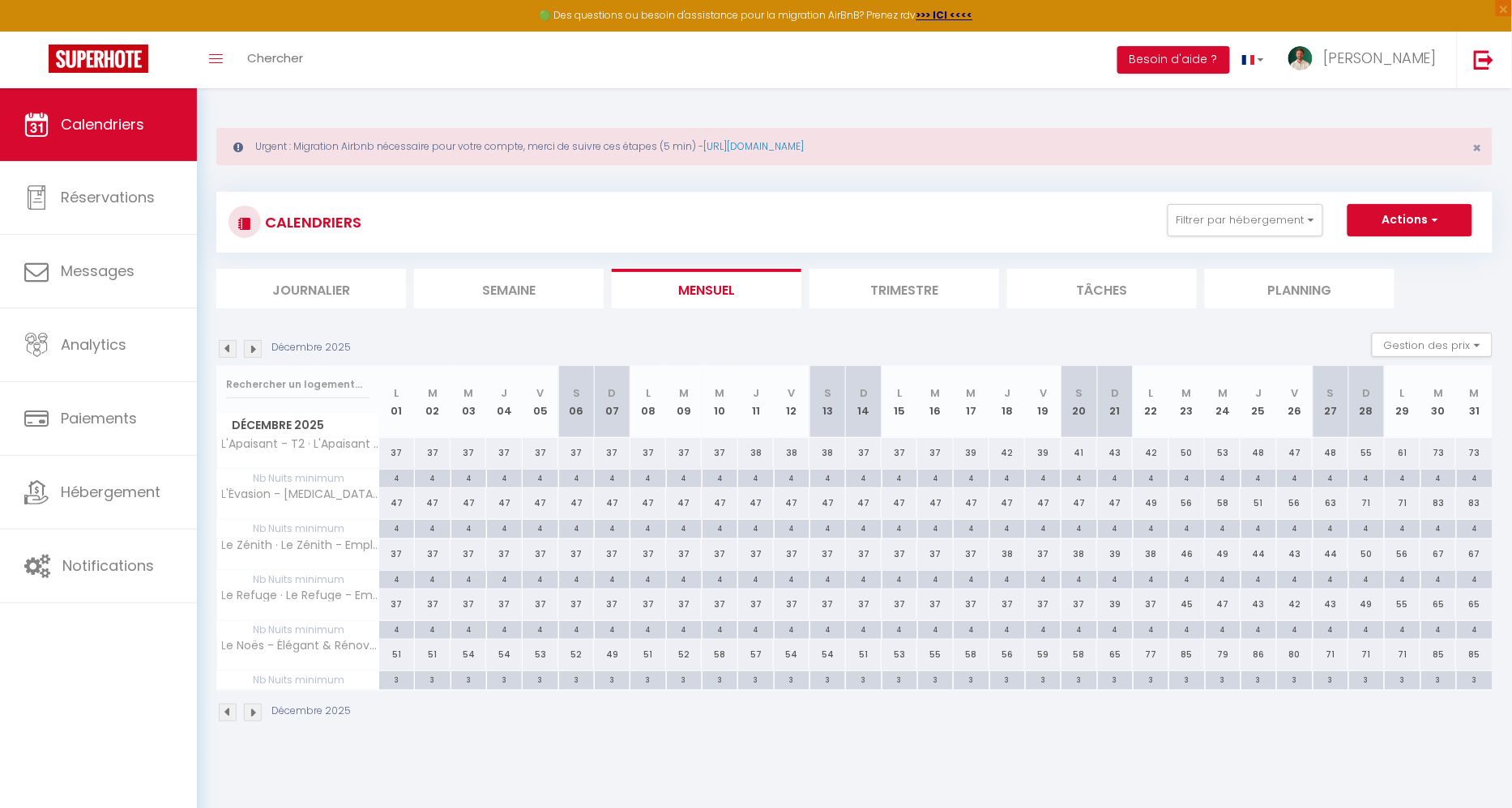
click at [256, 345] on img at bounding box center [252, 348] width 18 height 18
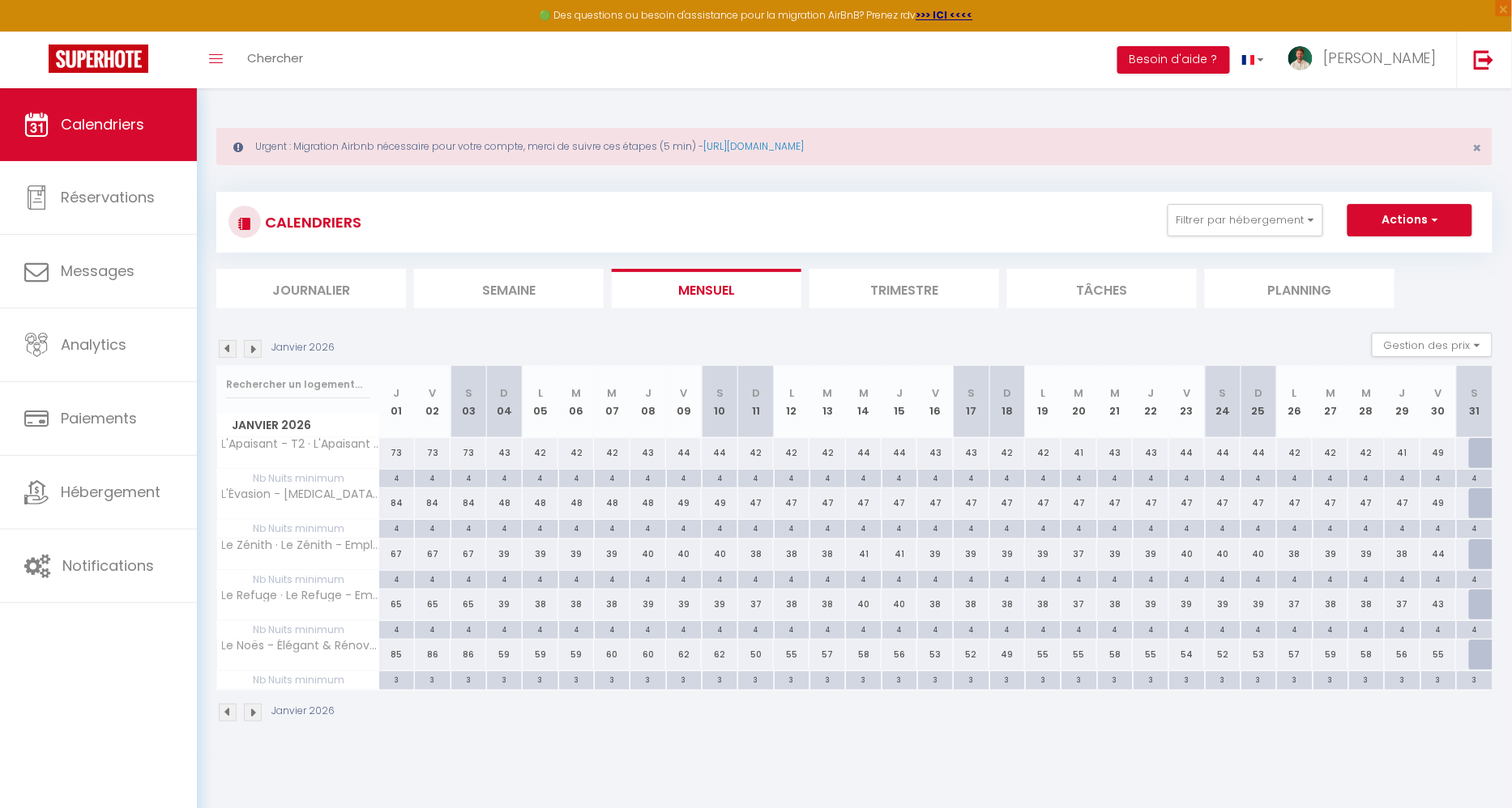
click at [227, 349] on img at bounding box center [228, 348] width 18 height 18
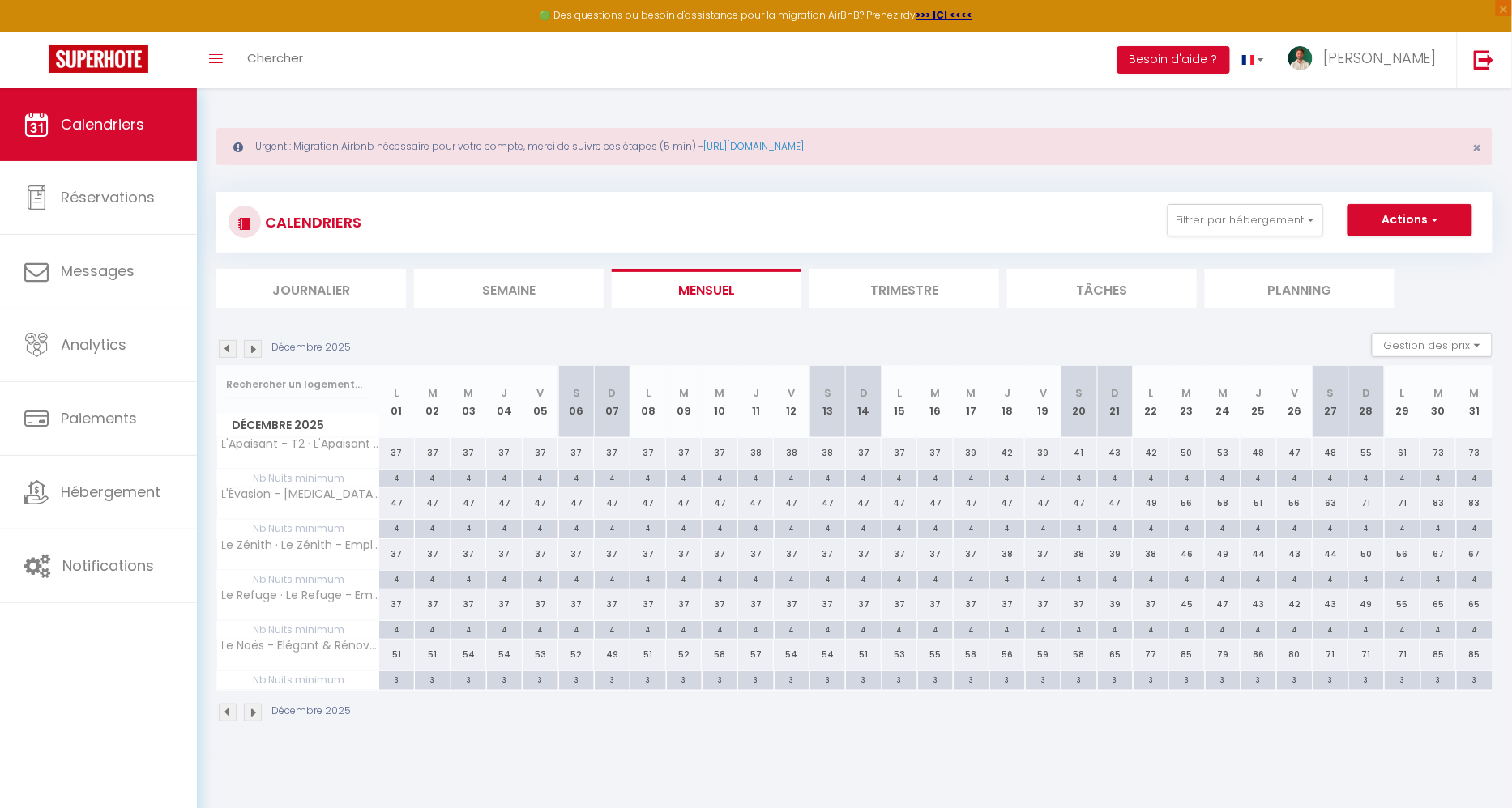
click at [227, 349] on img at bounding box center [228, 348] width 18 height 18
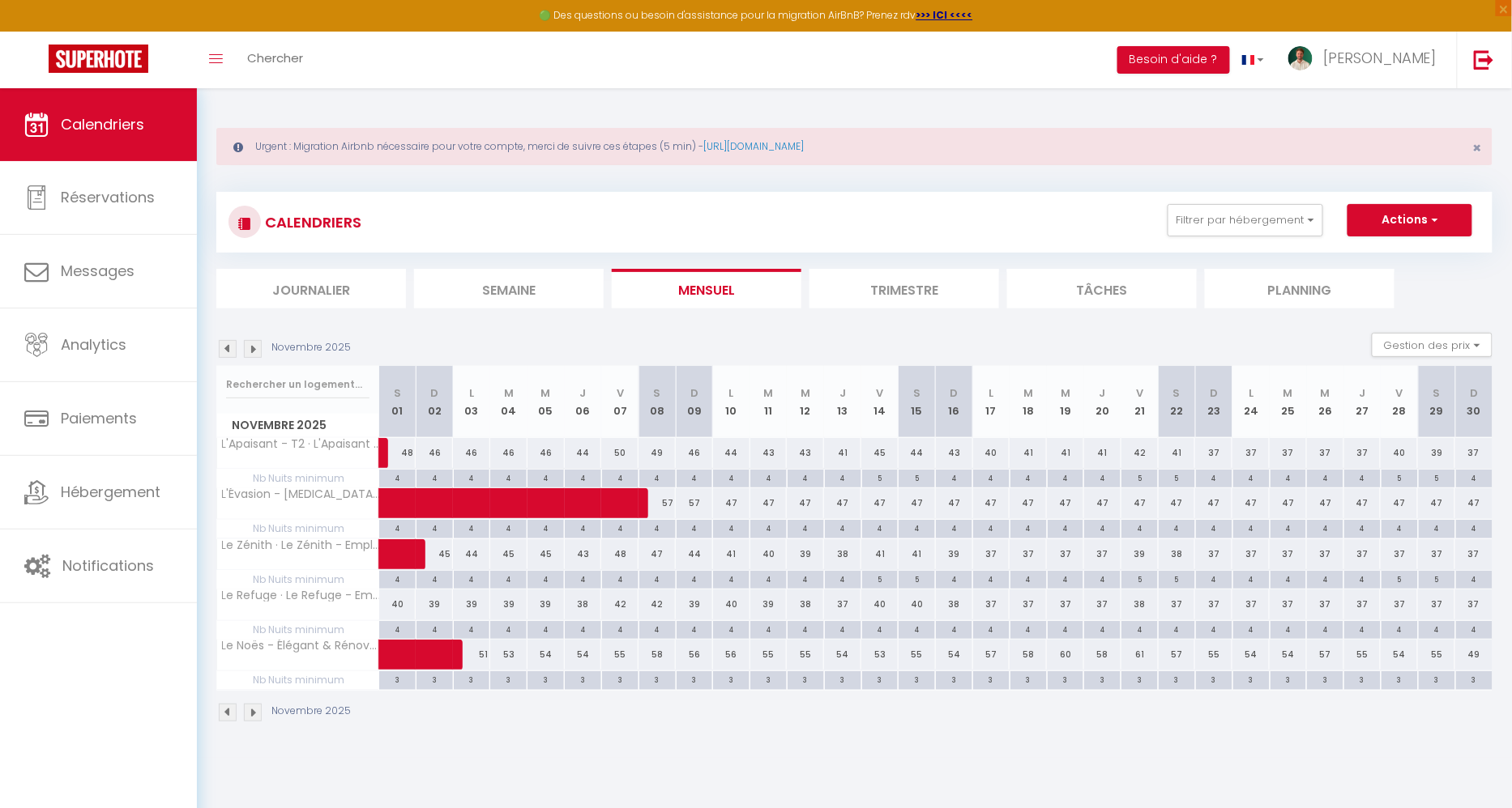
click at [227, 349] on img at bounding box center [228, 348] width 18 height 18
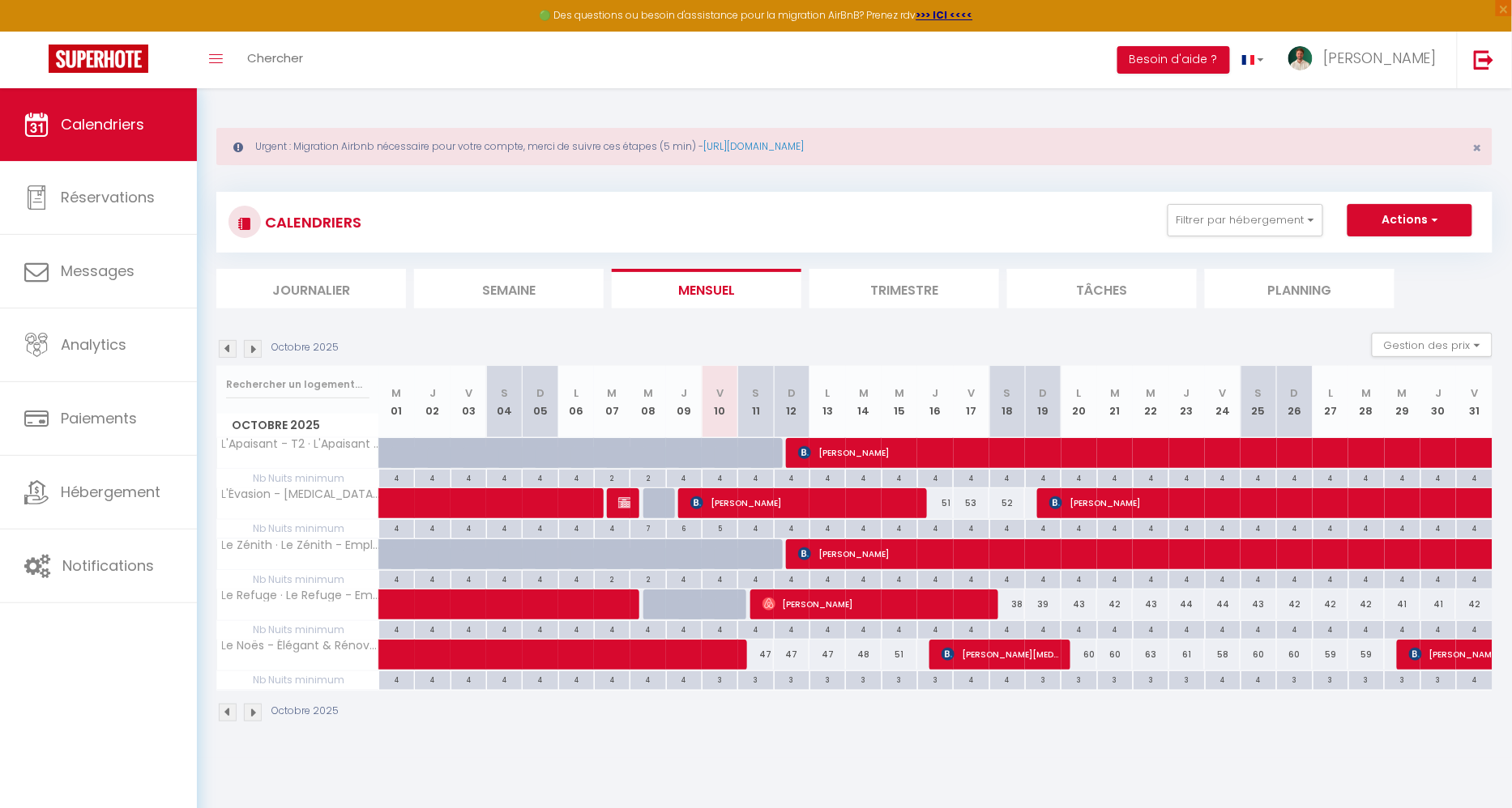
click at [227, 349] on img at bounding box center [228, 348] width 18 height 18
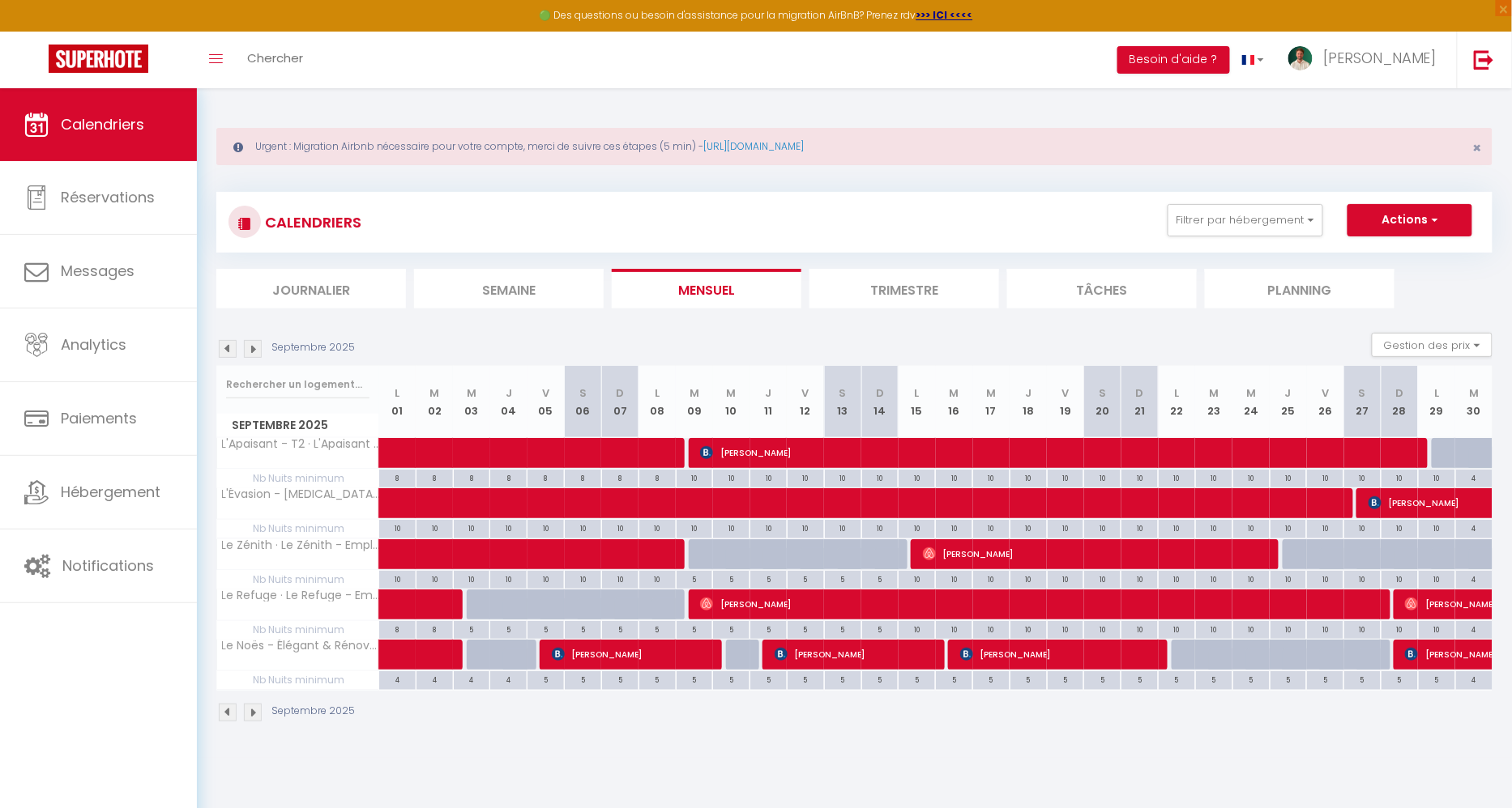
click at [254, 347] on img at bounding box center [252, 348] width 18 height 18
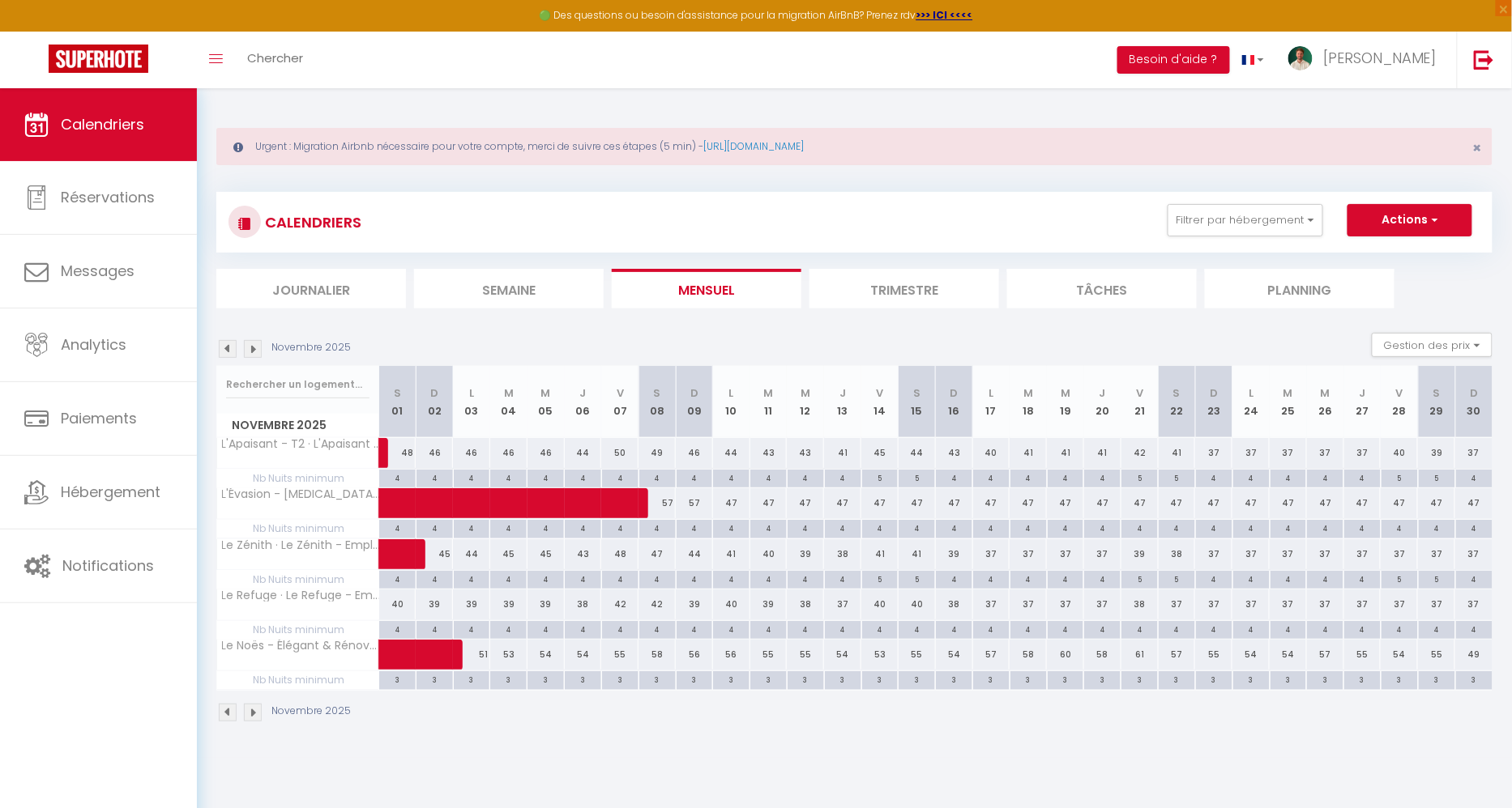
click at [256, 344] on img at bounding box center [252, 348] width 18 height 18
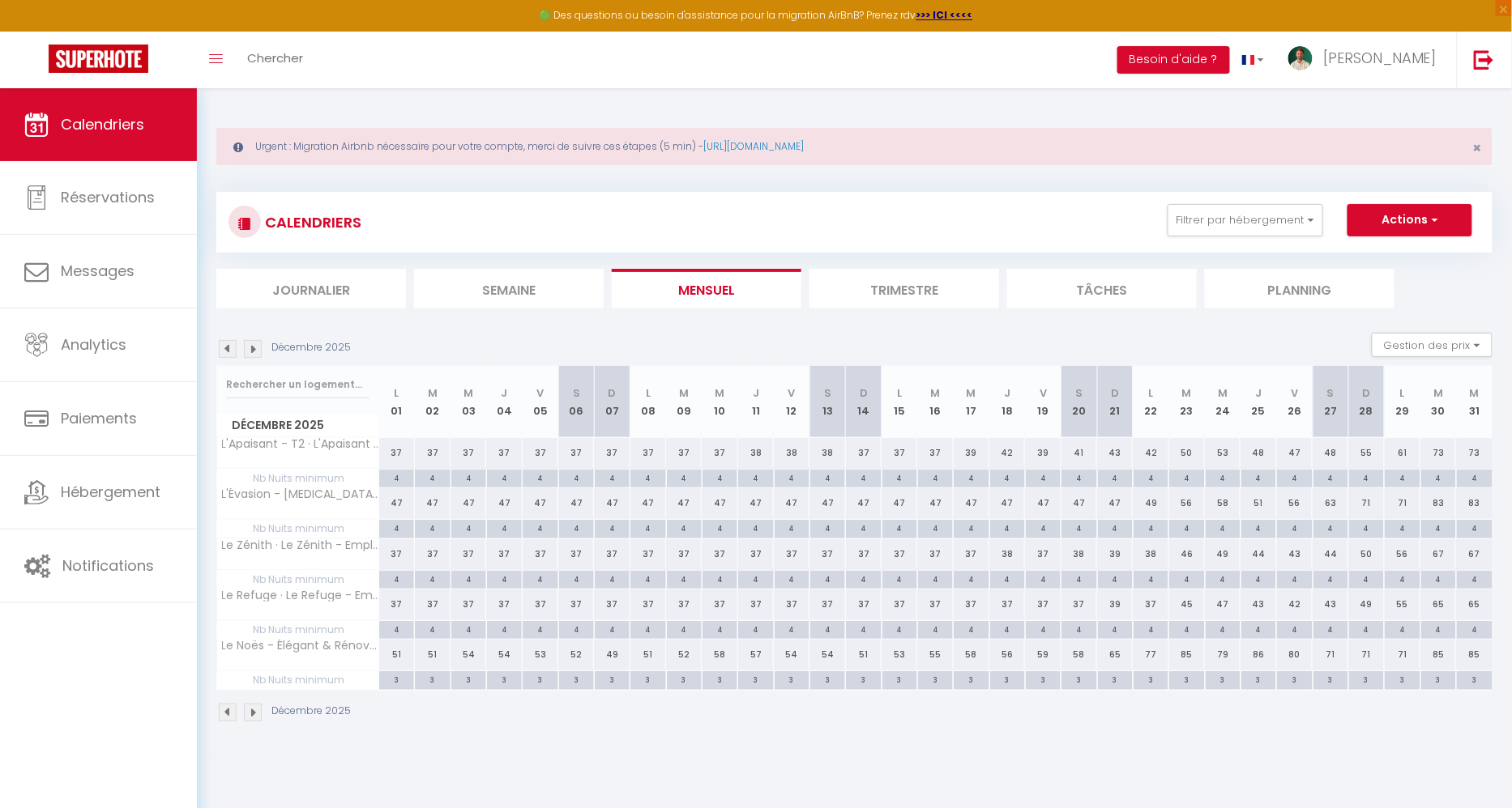
click at [256, 344] on img at bounding box center [252, 348] width 18 height 18
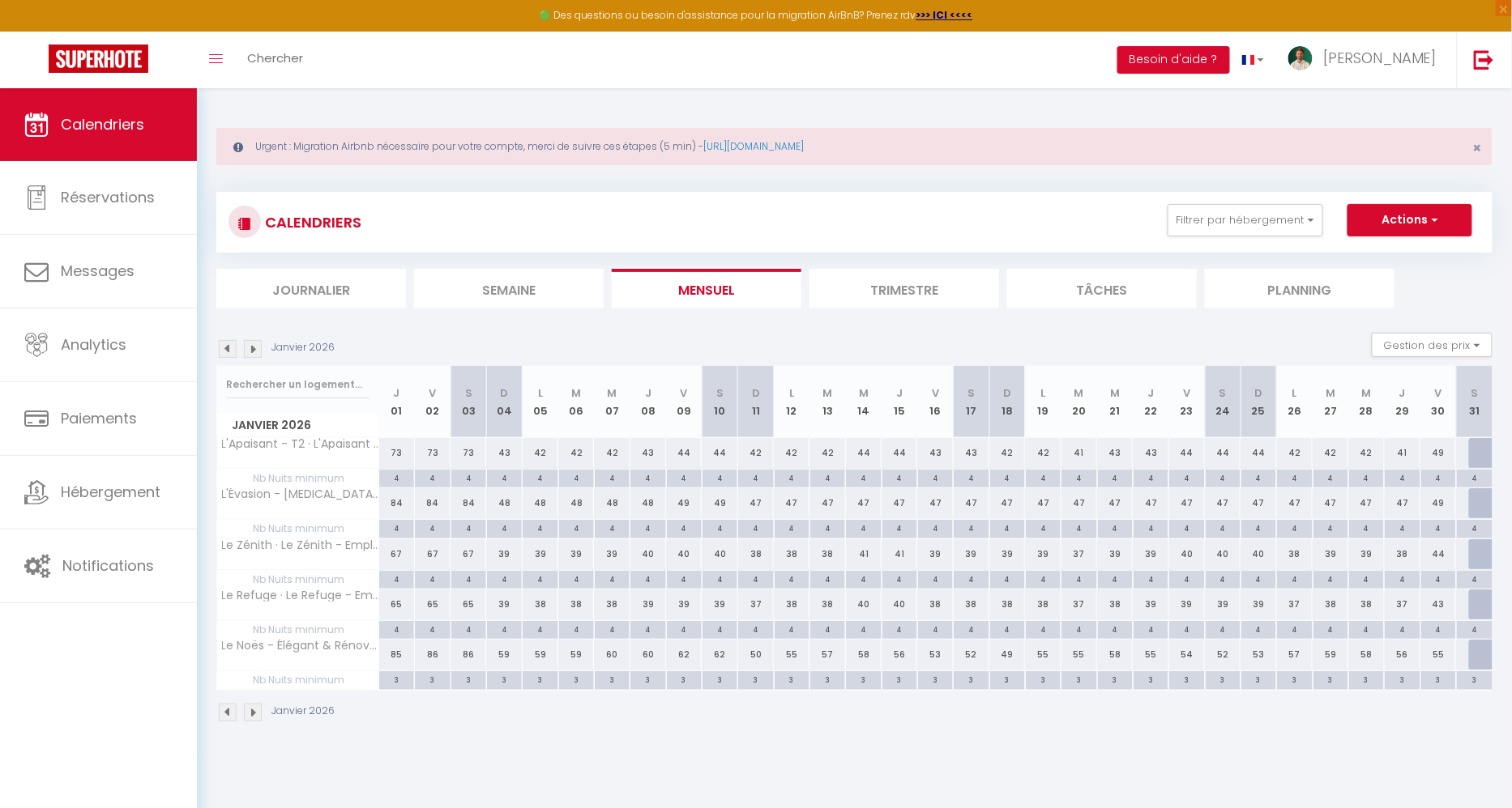
click at [256, 344] on img at bounding box center [252, 348] width 18 height 18
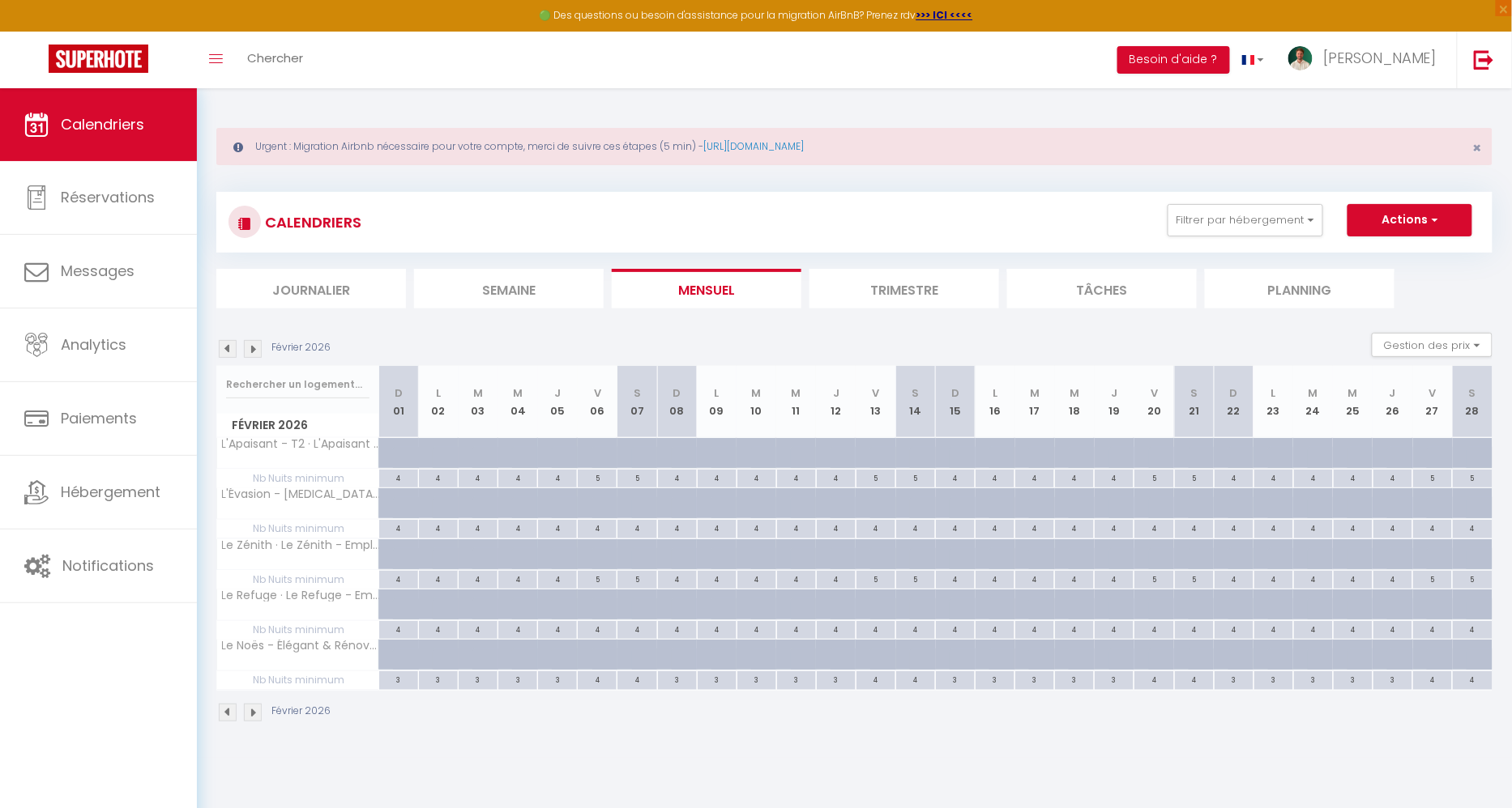
click at [256, 344] on img at bounding box center [252, 348] width 18 height 18
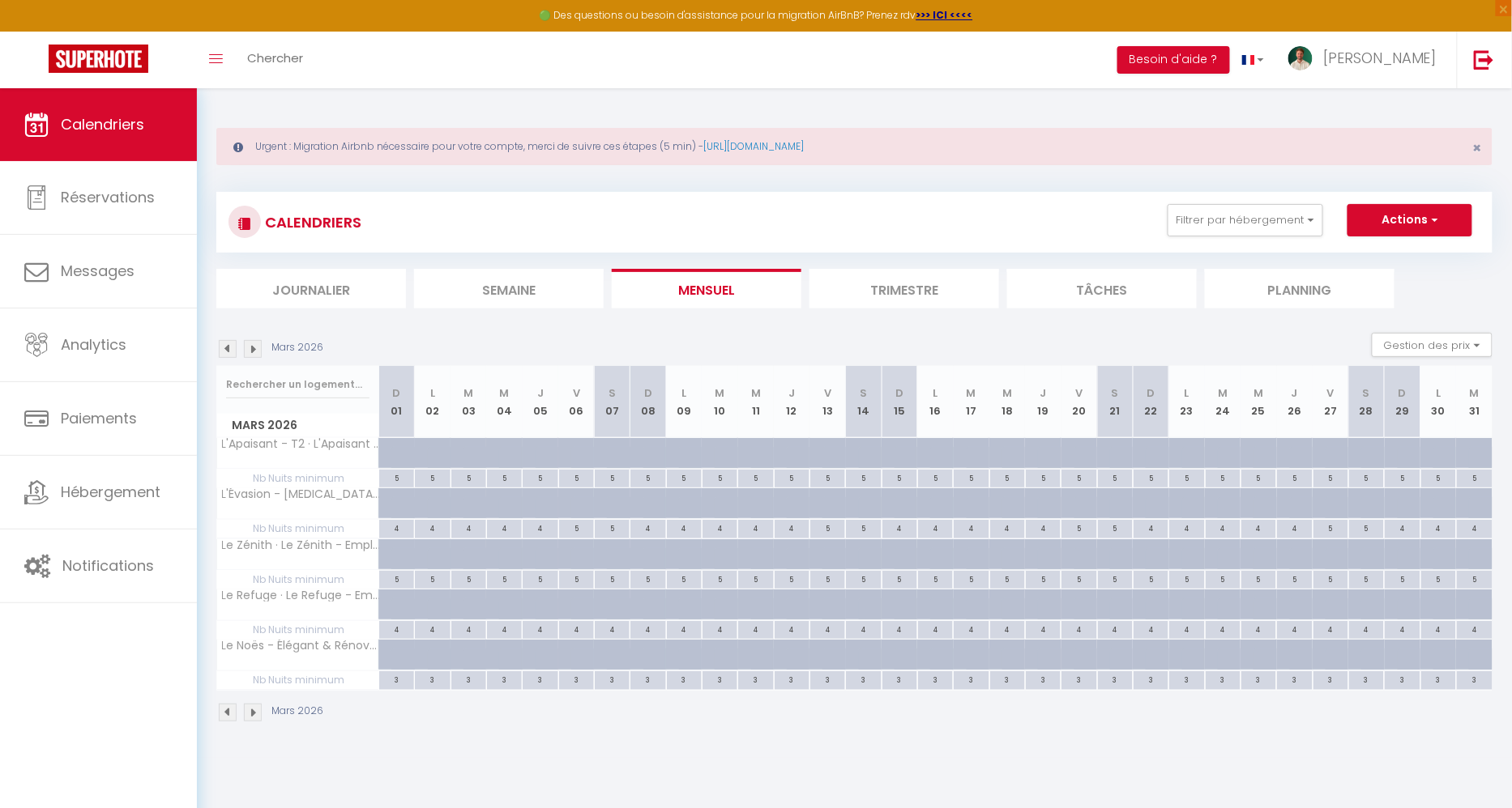
click at [256, 344] on img at bounding box center [252, 348] width 18 height 18
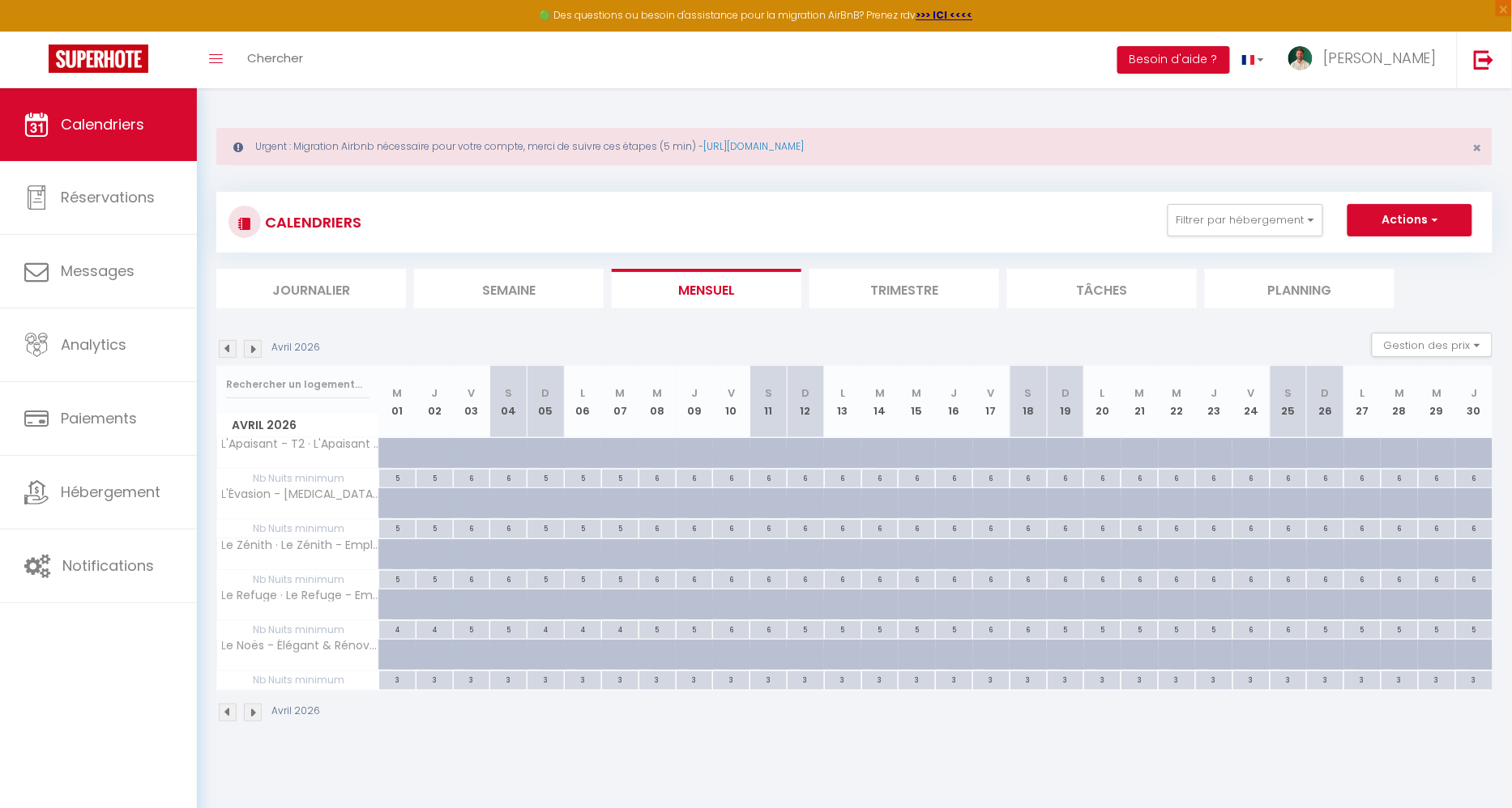
click at [256, 344] on img at bounding box center [252, 348] width 18 height 18
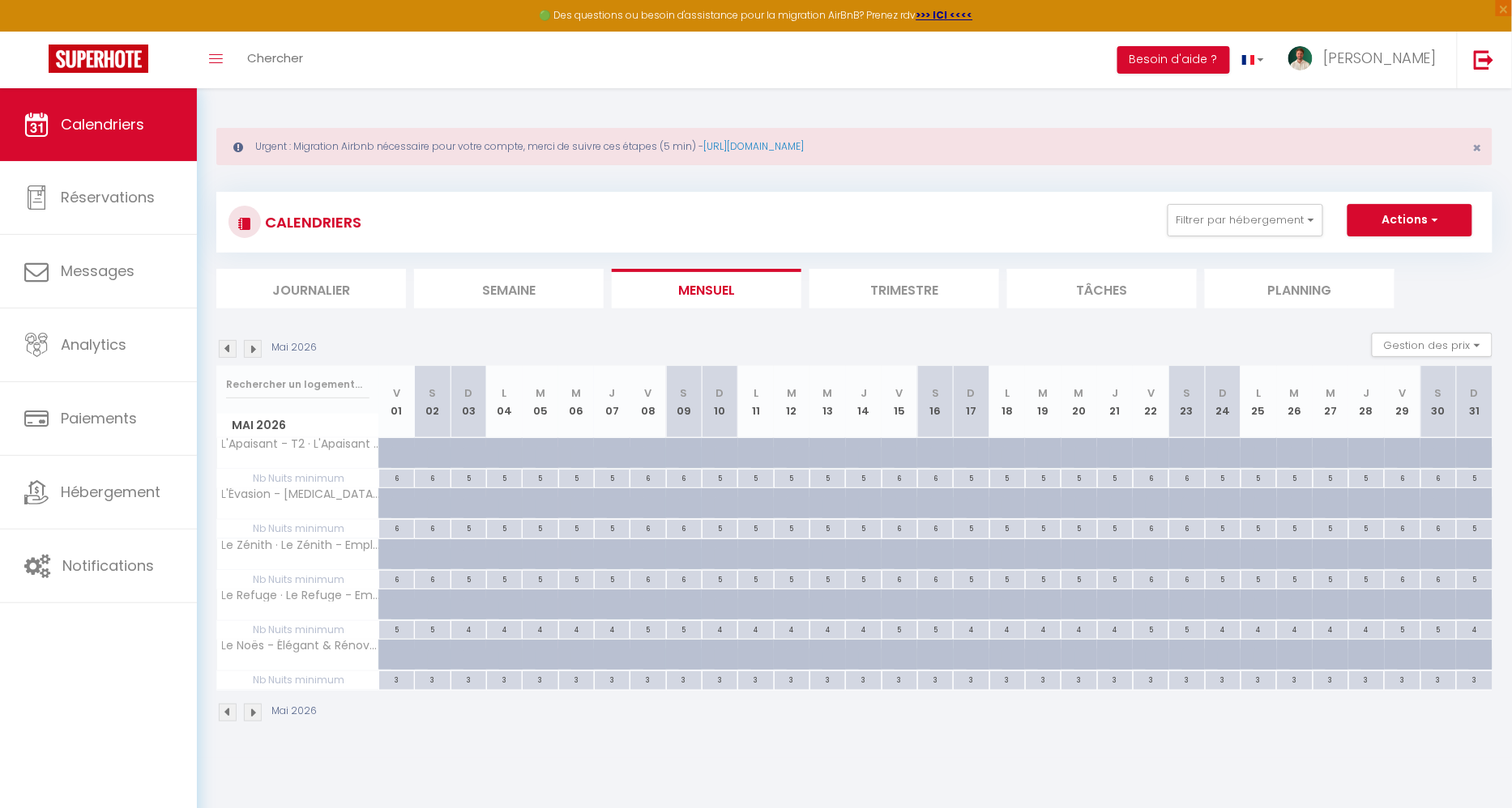
click at [256, 344] on img at bounding box center [252, 348] width 18 height 18
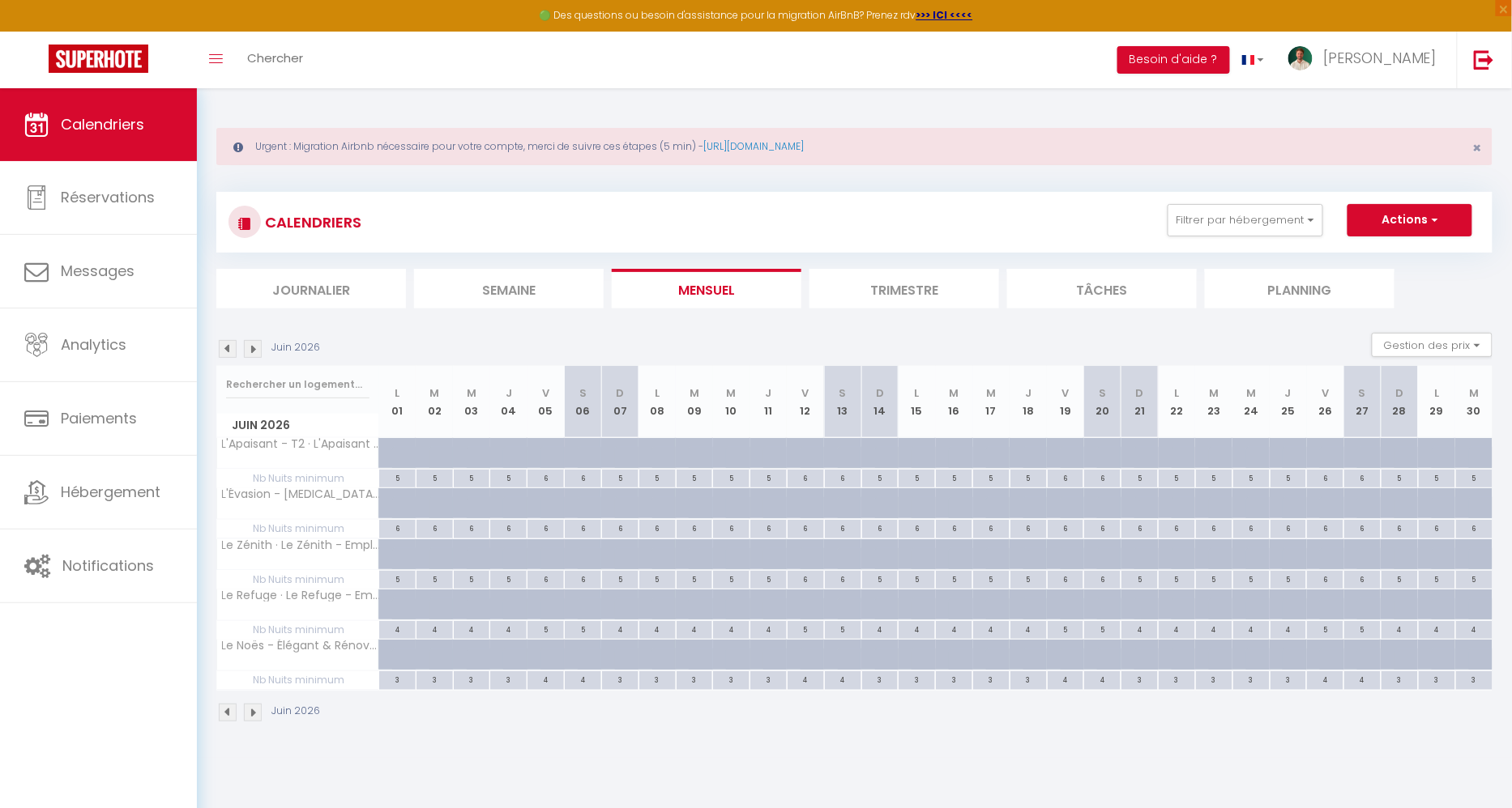
click at [256, 344] on img at bounding box center [252, 348] width 18 height 18
